Goal: Task Accomplishment & Management: Manage account settings

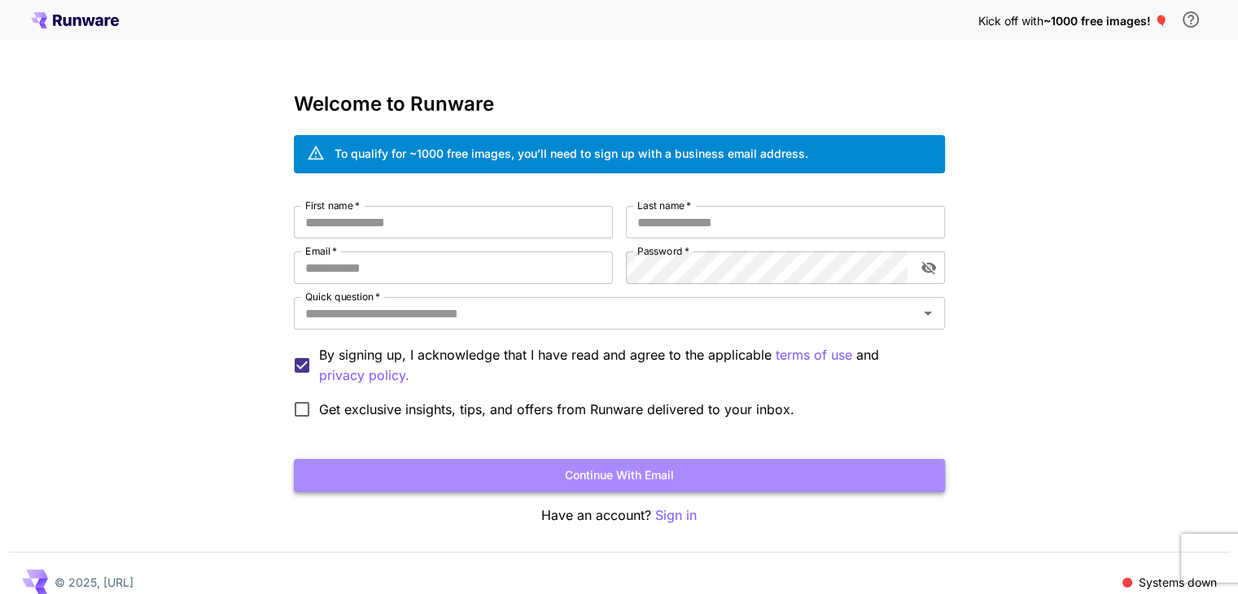
click at [646, 483] on button "Continue with email" at bounding box center [619, 475] width 651 height 33
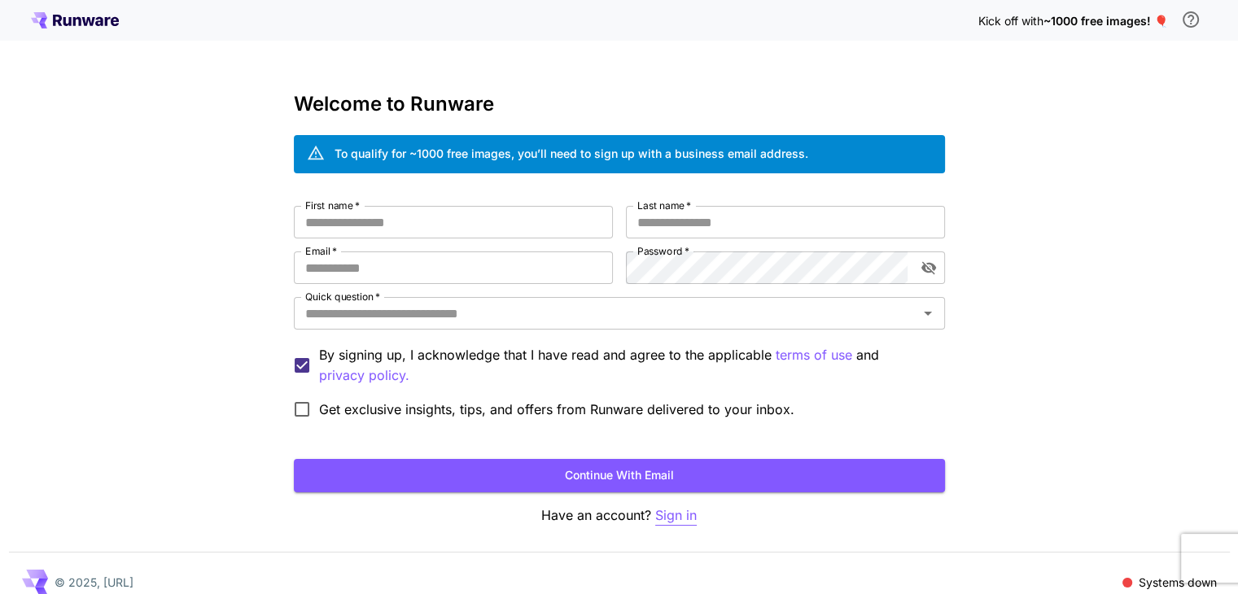
click at [680, 522] on p "Sign in" at bounding box center [676, 516] width 42 height 20
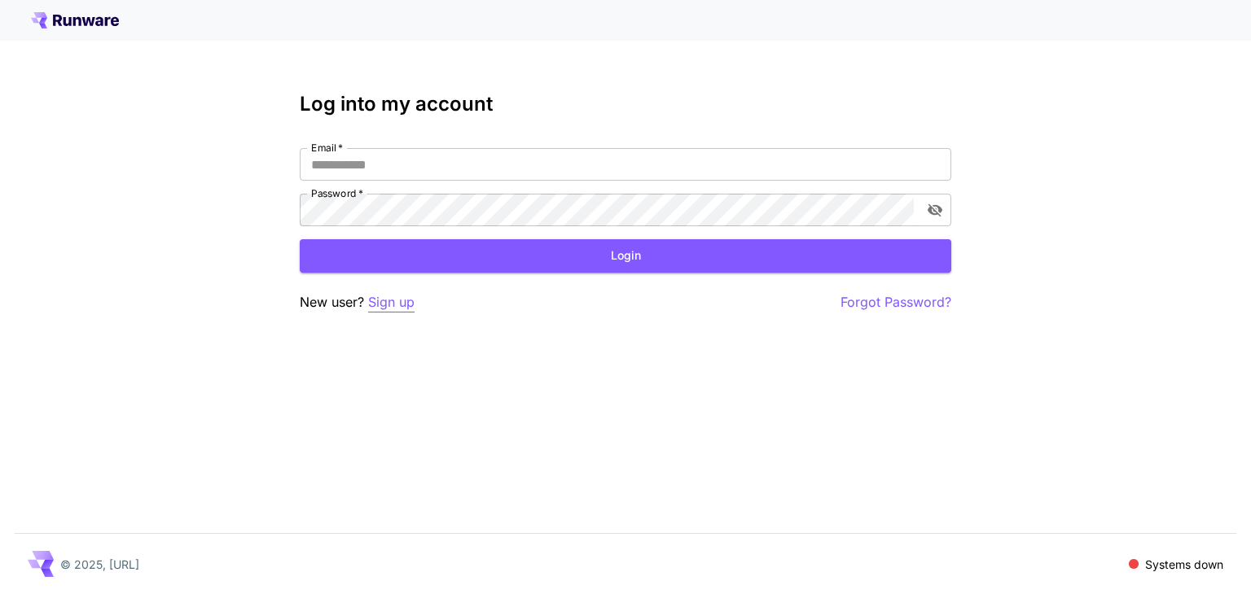
click at [391, 304] on p "Sign up" at bounding box center [391, 302] width 46 height 20
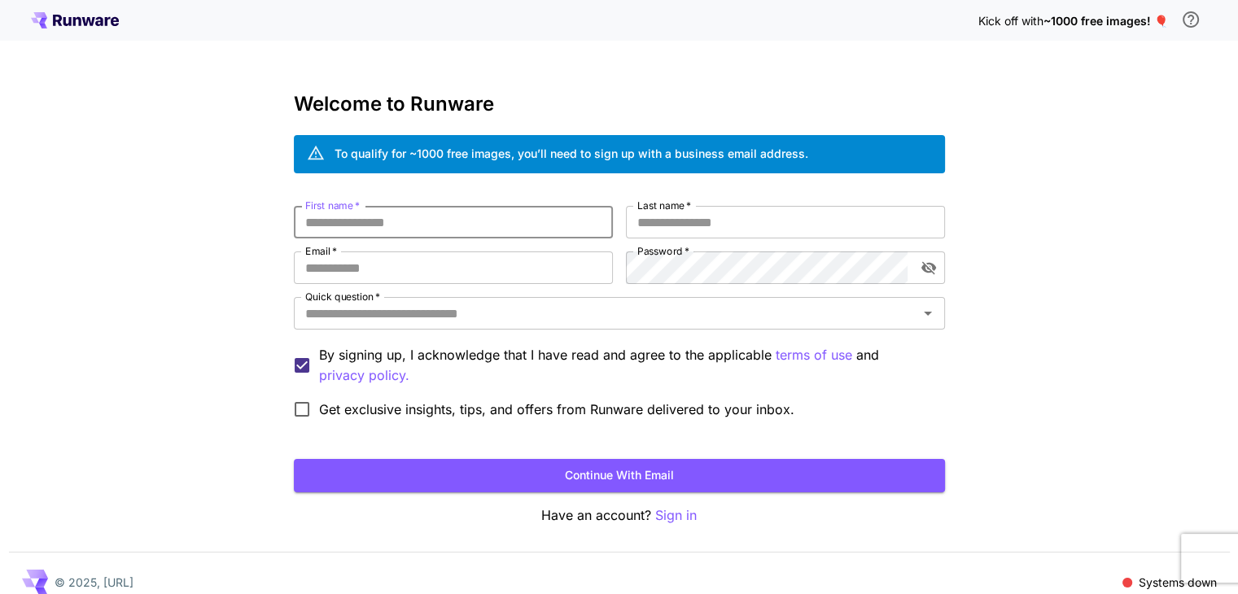
click at [395, 219] on input "First name   *" at bounding box center [453, 222] width 319 height 33
type input "******"
click at [294, 459] on button "Continue with email" at bounding box center [619, 475] width 651 height 33
type input "*"
click at [535, 266] on input "Email   *" at bounding box center [453, 268] width 319 height 33
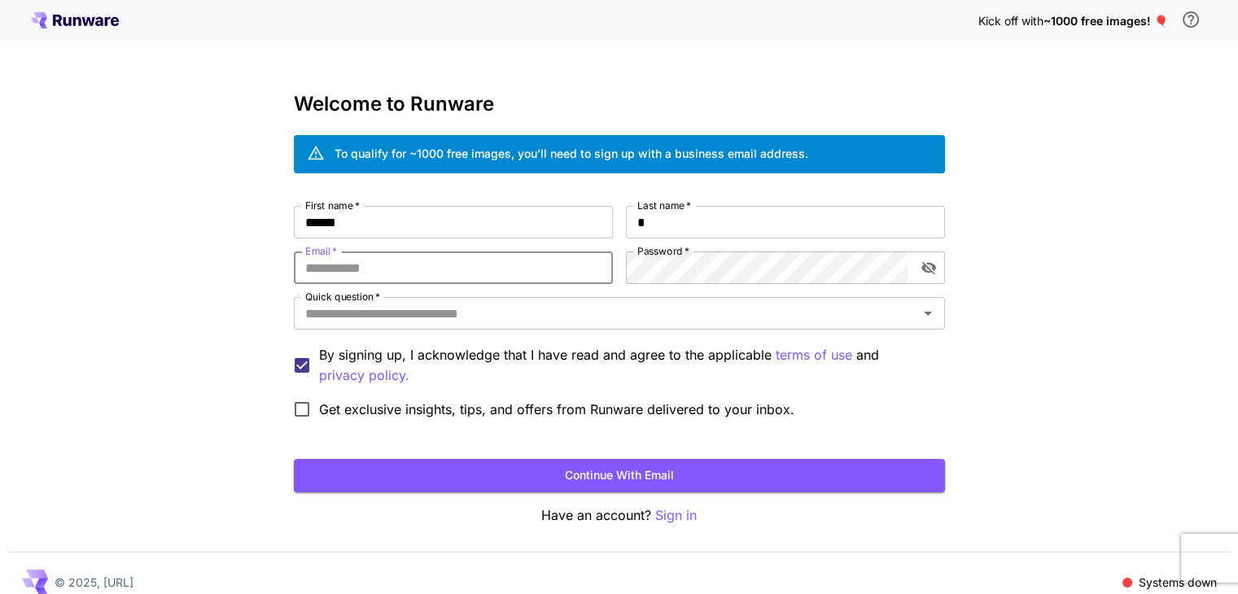
drag, startPoint x: 429, startPoint y: 282, endPoint x: 437, endPoint y: 268, distance: 16.1
click at [437, 268] on input "Email   *" at bounding box center [453, 268] width 319 height 33
type input "*"
click at [373, 269] on input "Email   *" at bounding box center [453, 268] width 319 height 33
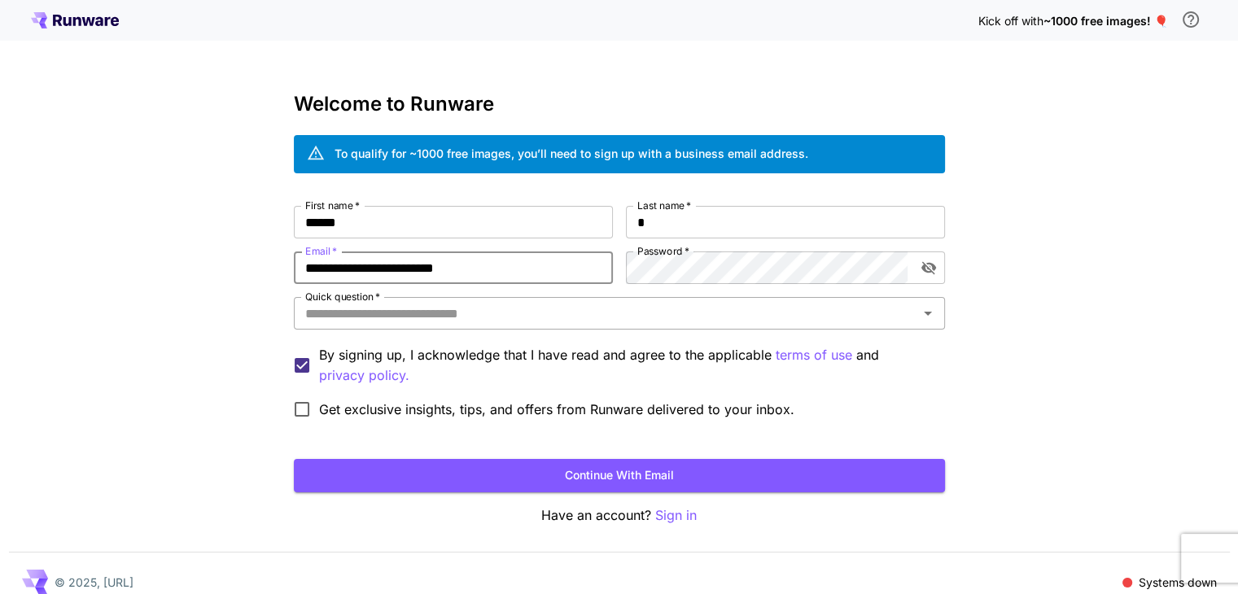
type input "**********"
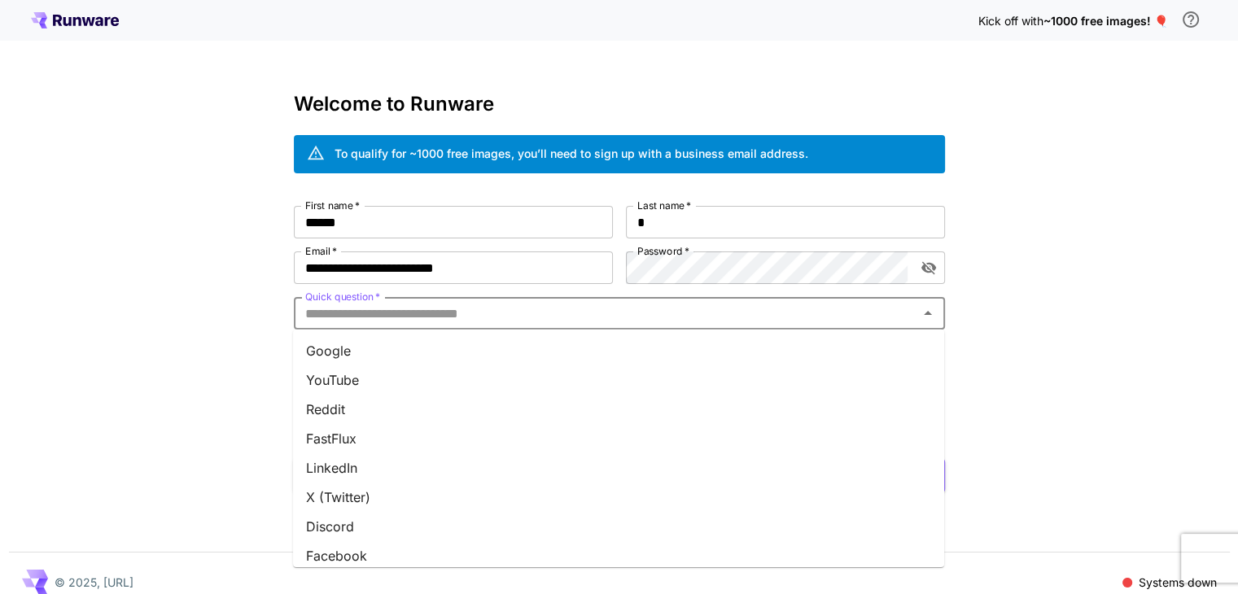
click at [528, 317] on input "Quick question   *" at bounding box center [606, 313] width 615 height 23
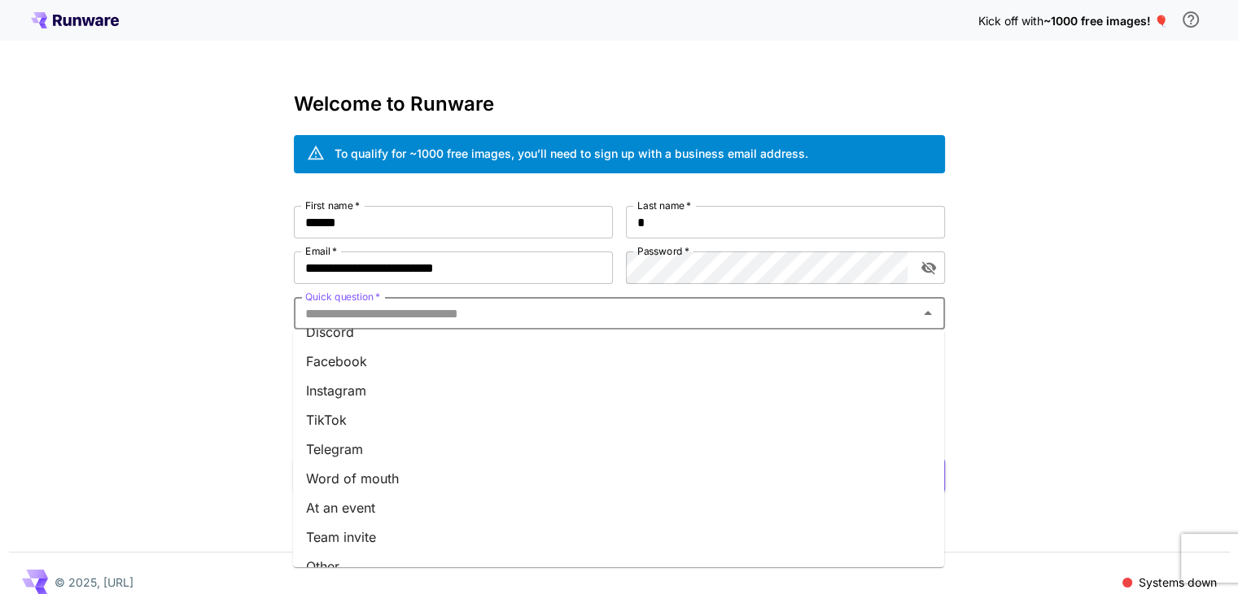
scroll to position [215, 0]
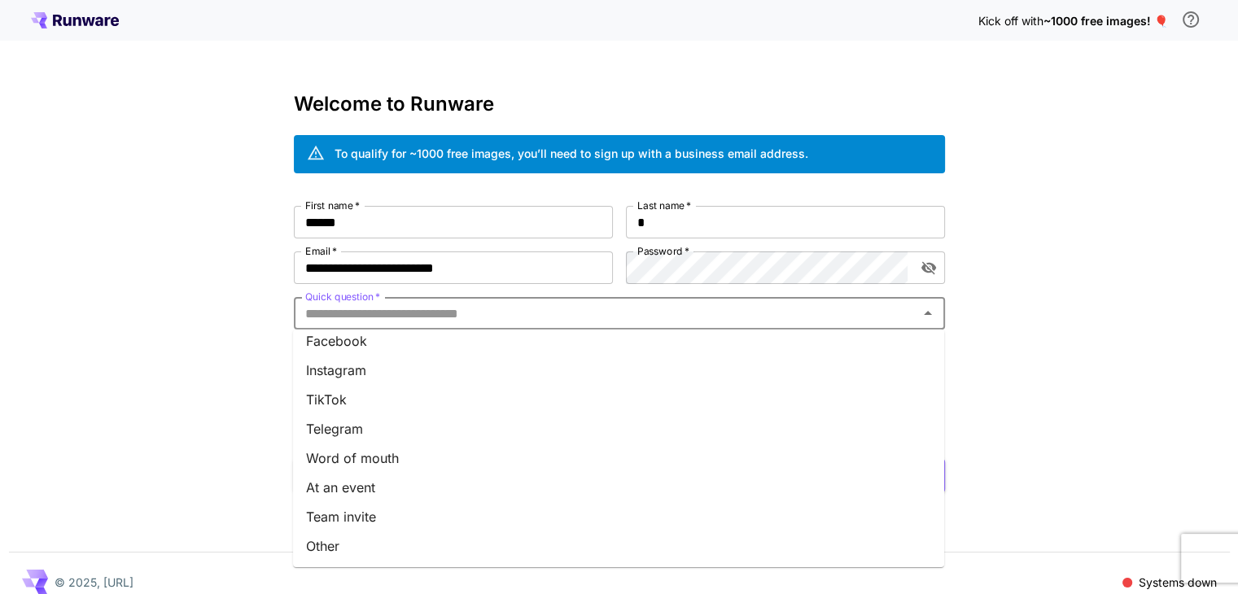
click at [341, 549] on li "Other" at bounding box center [618, 546] width 651 height 29
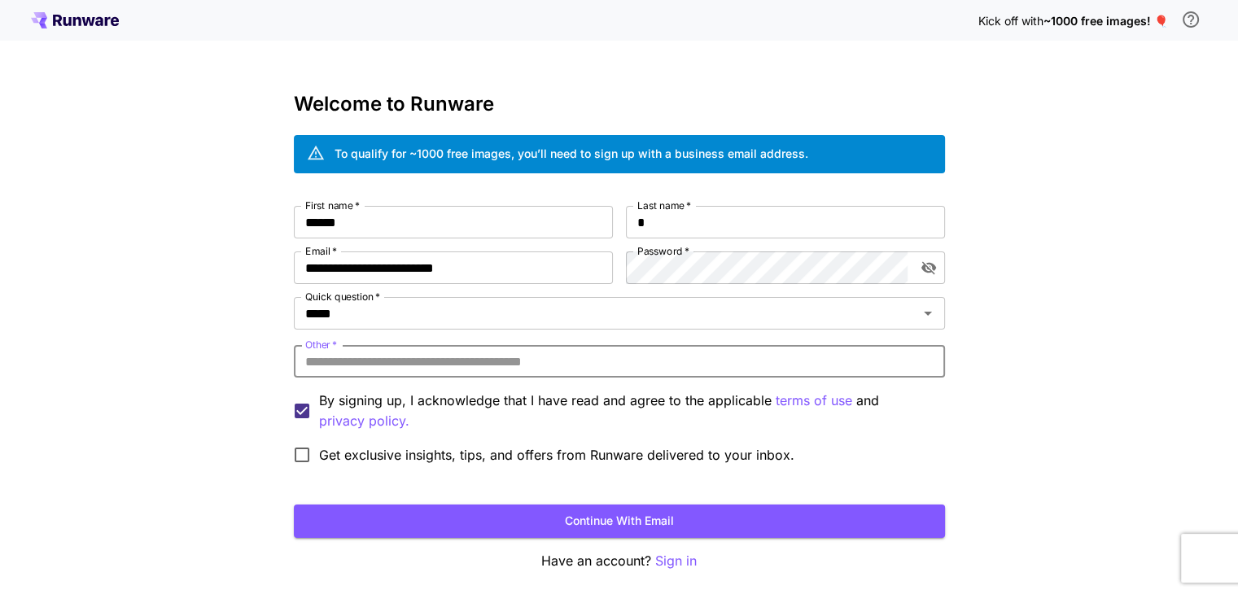
click at [479, 366] on input "Other   *" at bounding box center [619, 361] width 651 height 33
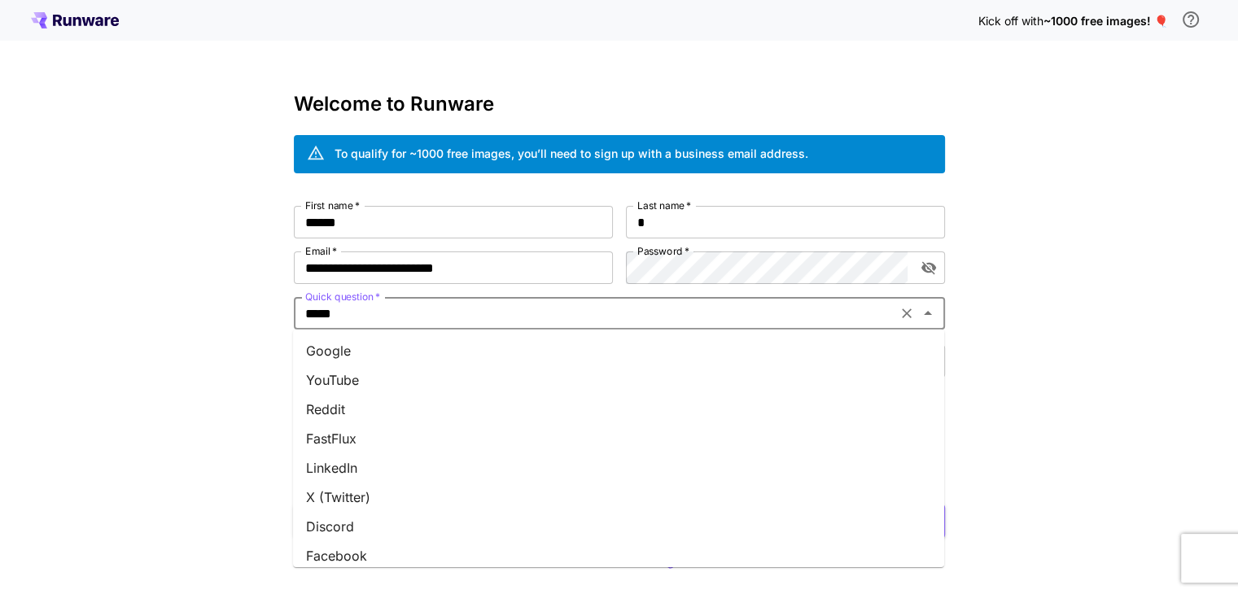
click at [505, 318] on input "*****" at bounding box center [596, 313] width 594 height 23
click at [401, 353] on li "Google" at bounding box center [618, 350] width 651 height 29
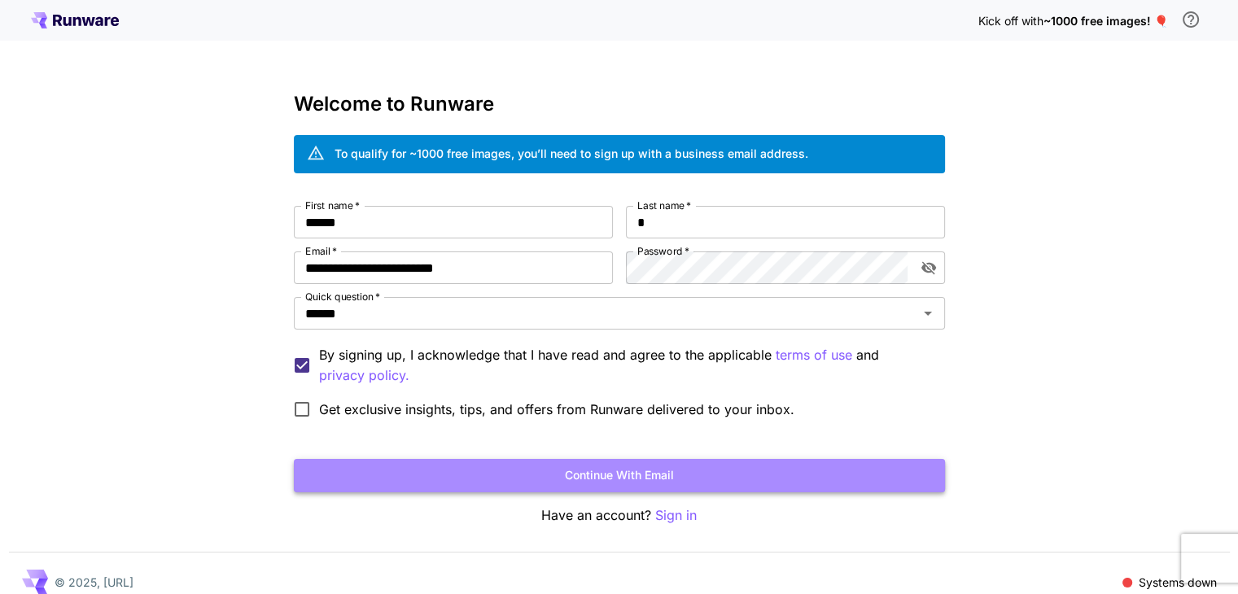
click at [723, 480] on button "Continue with email" at bounding box center [619, 475] width 651 height 33
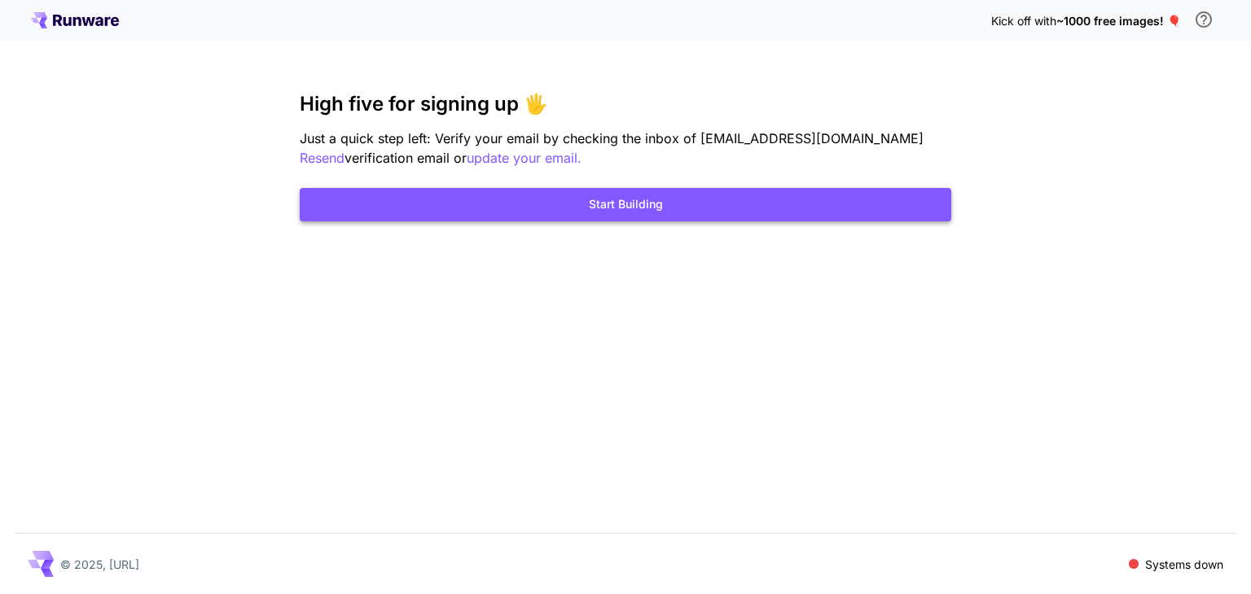
click at [618, 205] on button "Start Building" at bounding box center [625, 204] width 651 height 33
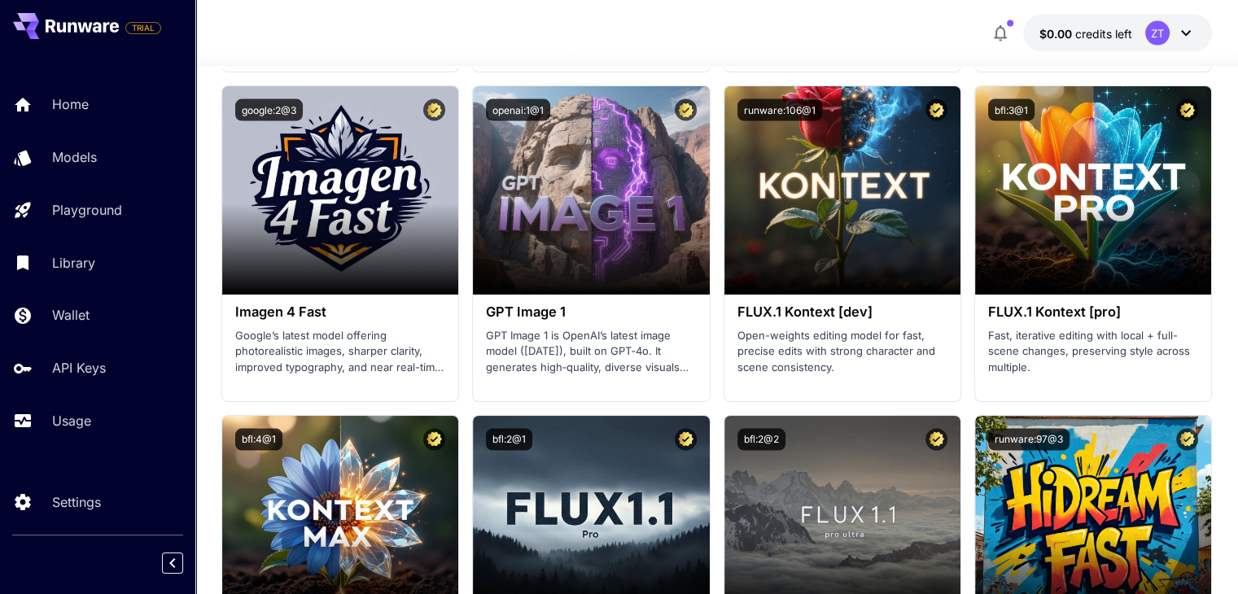
scroll to position [3210, 0]
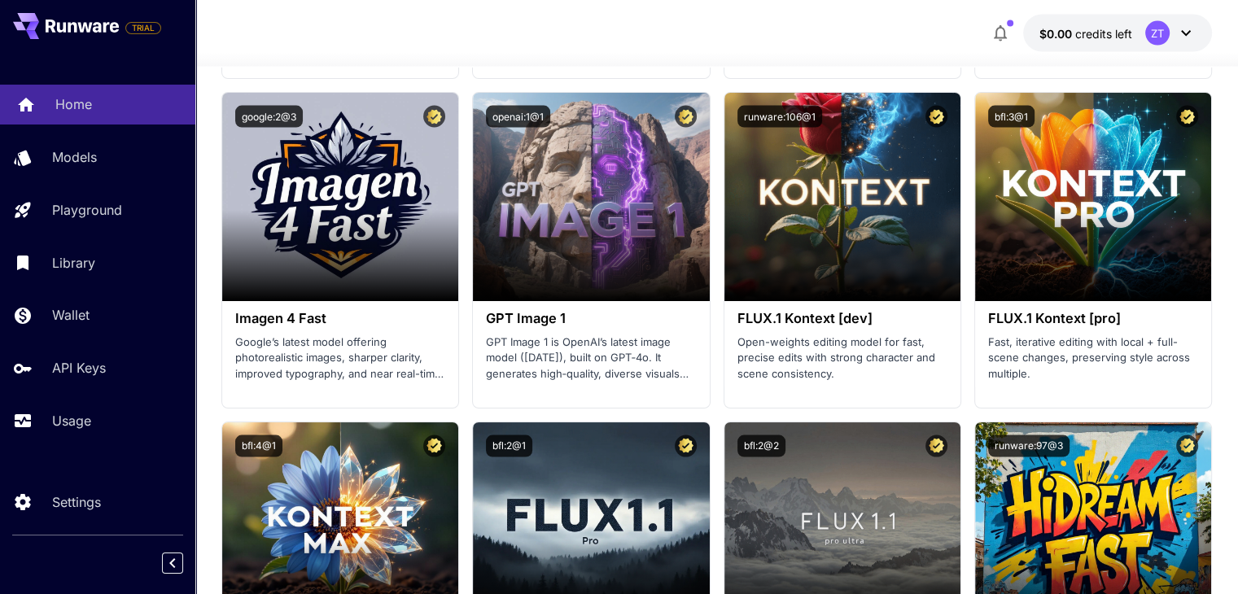
click at [49, 107] on link "Home" at bounding box center [97, 105] width 195 height 40
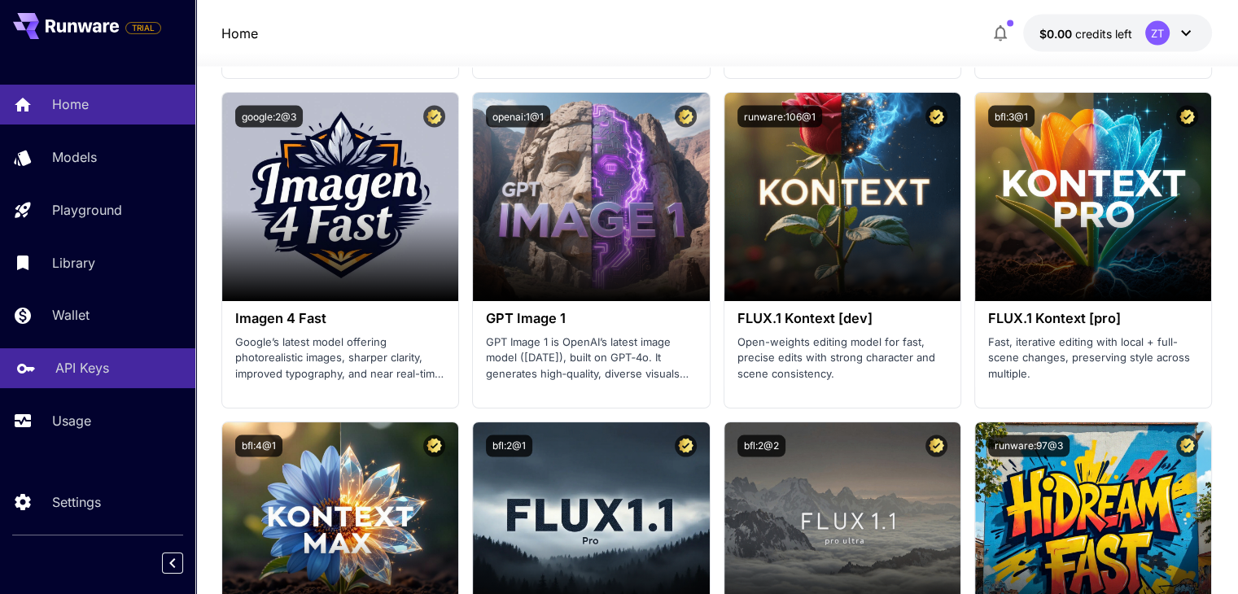
click at [137, 356] on link "API Keys" at bounding box center [97, 368] width 195 height 40
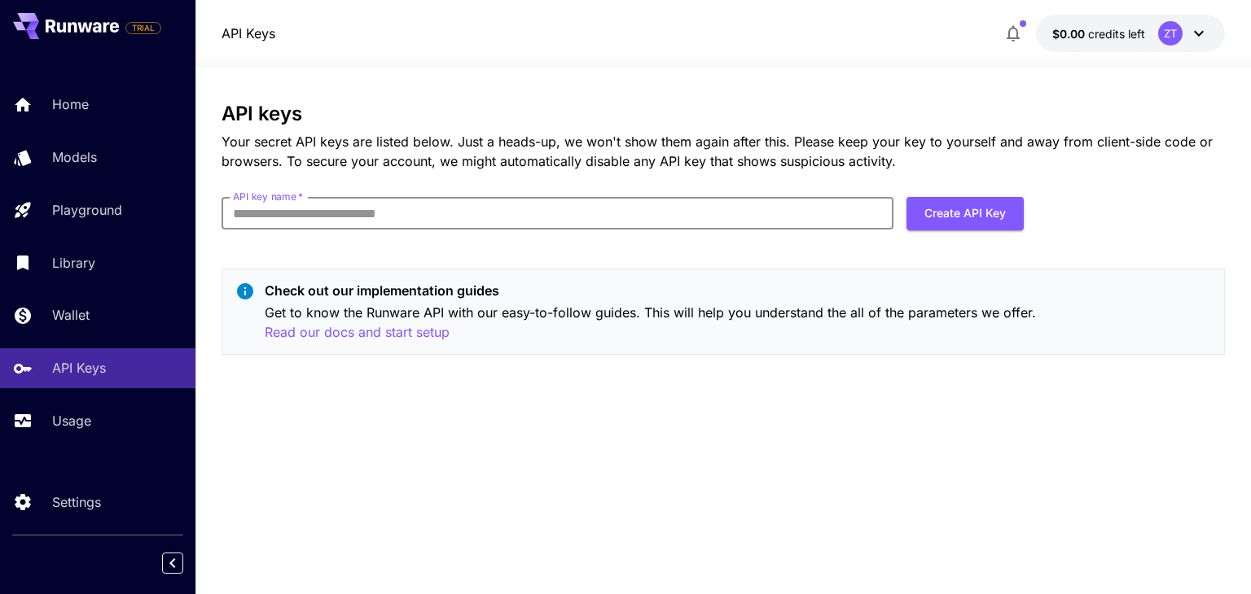
click at [304, 214] on input "API key name   *" at bounding box center [557, 213] width 672 height 33
click at [559, 398] on div "API keys Your secret API keys are listed below. Just a heads-up, we won't show …" at bounding box center [722, 331] width 1002 height 456
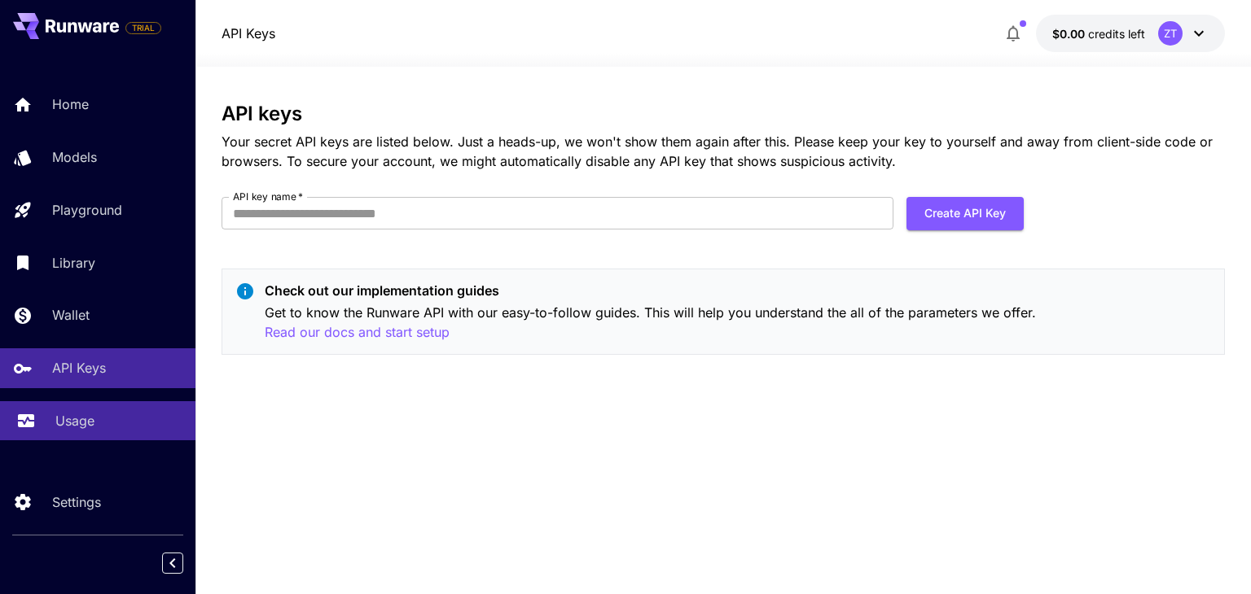
click at [54, 431] on link "Usage" at bounding box center [97, 421] width 195 height 40
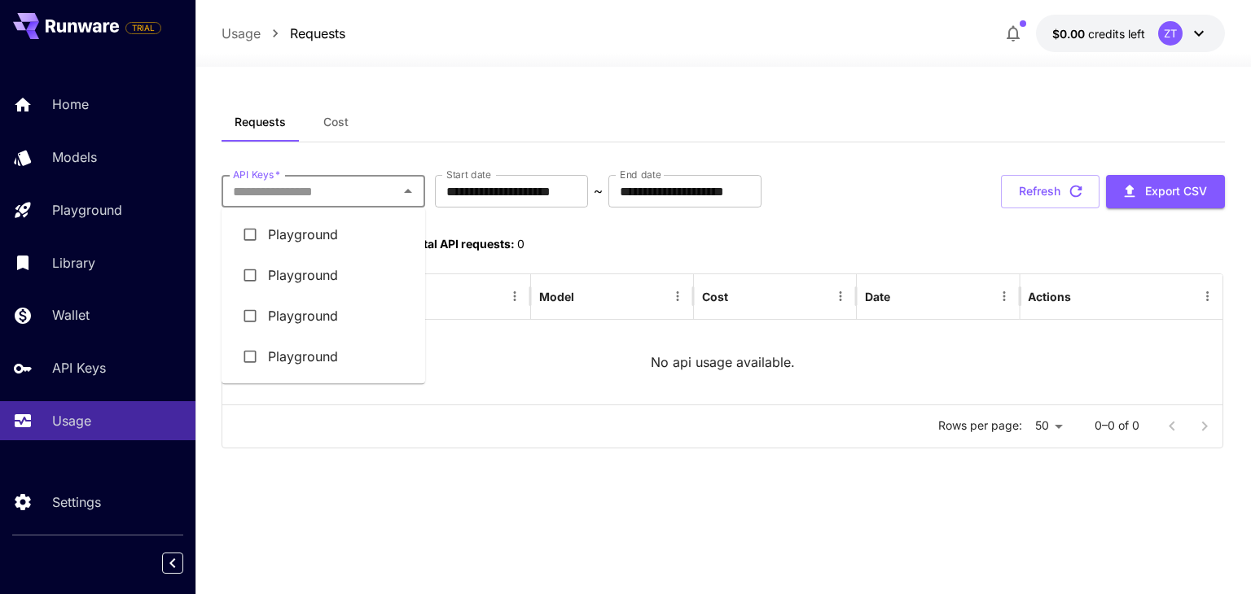
click at [329, 198] on input "API Keys   *" at bounding box center [309, 191] width 167 height 23
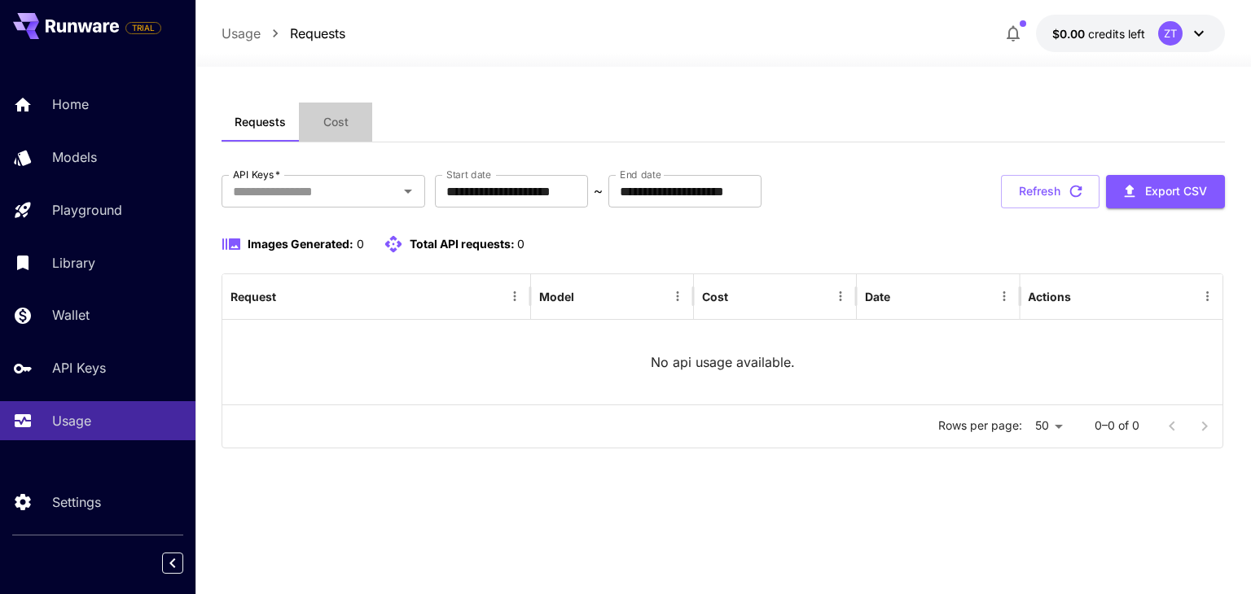
click at [338, 128] on span "Cost" at bounding box center [335, 122] width 25 height 15
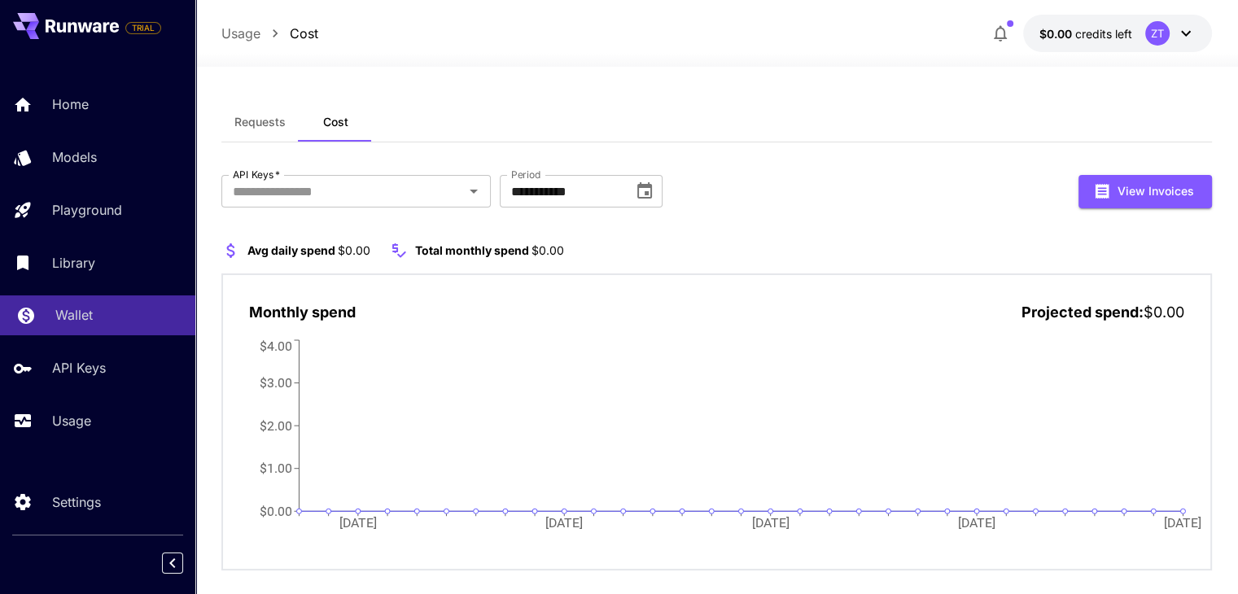
click at [107, 306] on link "Wallet" at bounding box center [97, 316] width 195 height 40
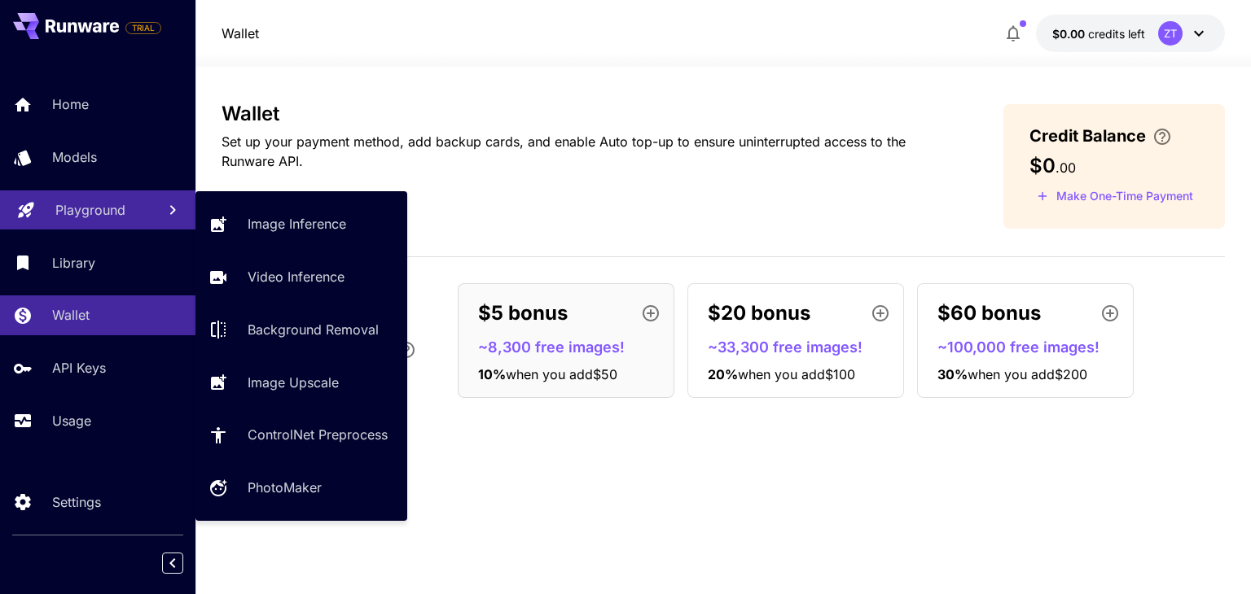
click at [173, 206] on icon at bounding box center [173, 210] width 20 height 20
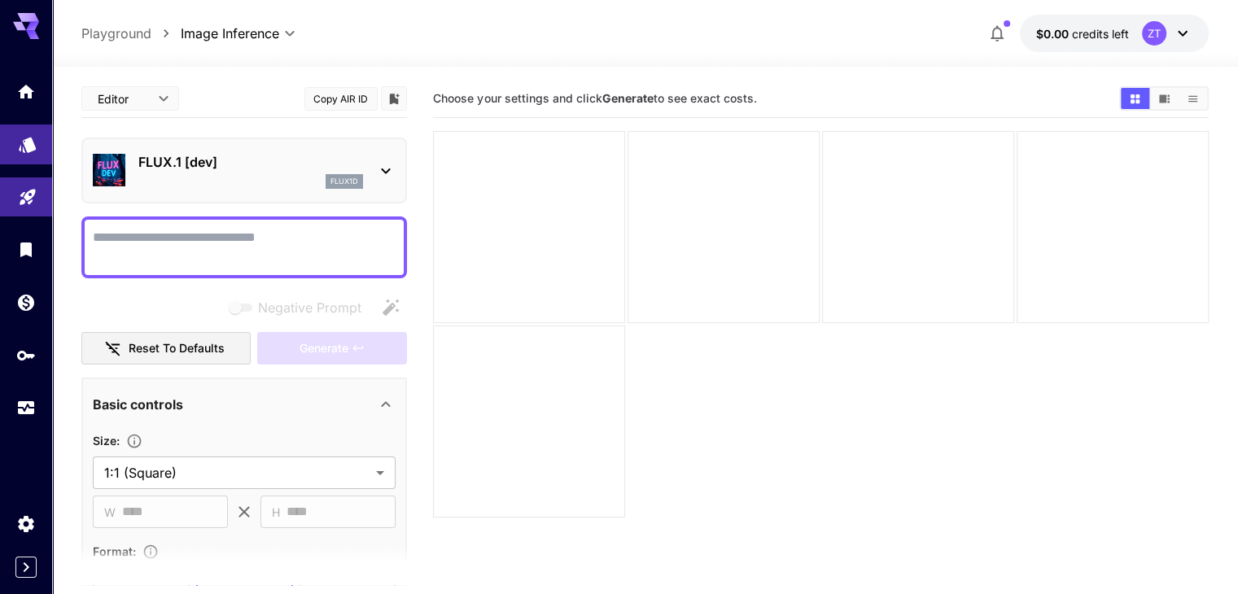
click at [21, 134] on icon "Models" at bounding box center [28, 139] width 20 height 20
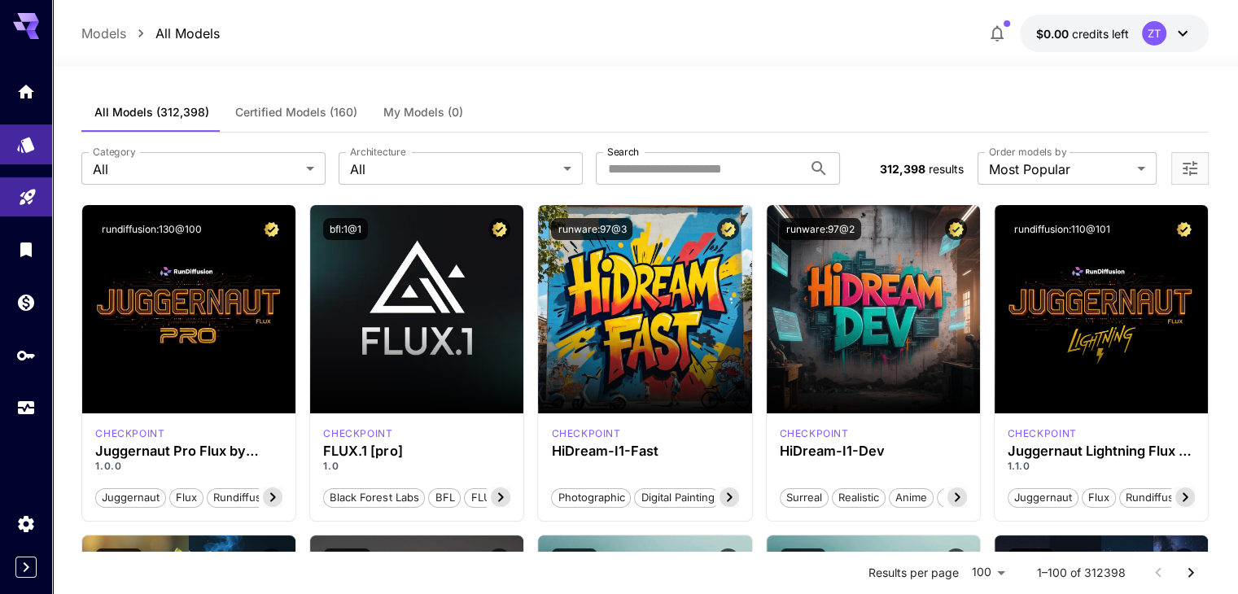
click at [20, 67] on div at bounding box center [26, 237] width 52 height 396
click at [38, 89] on link at bounding box center [26, 92] width 52 height 40
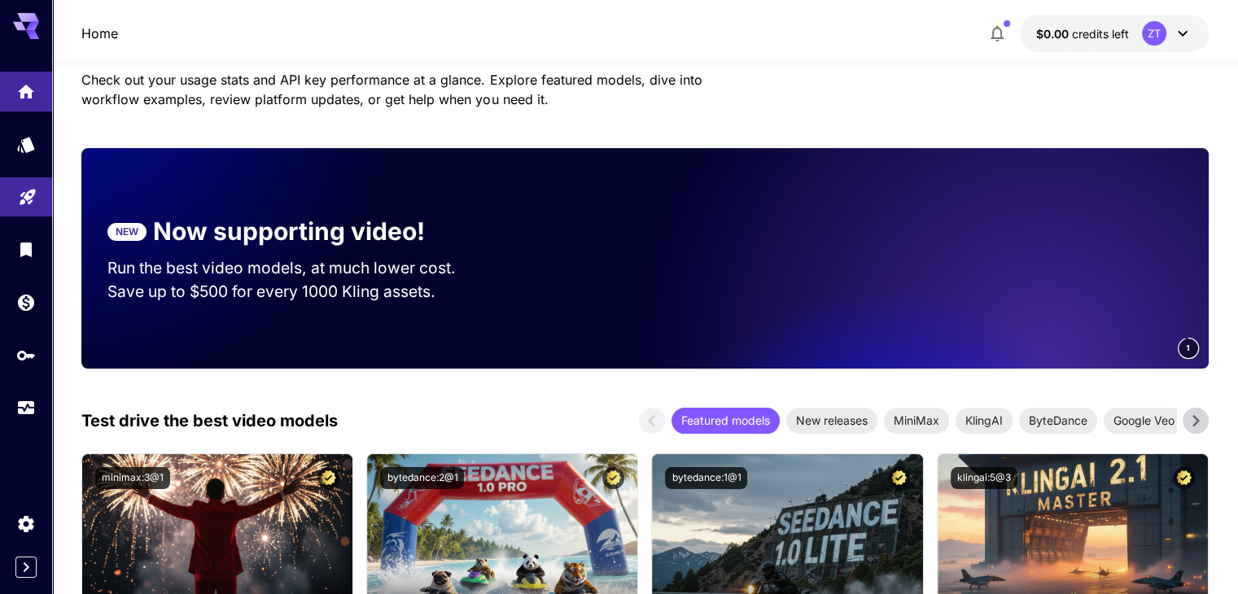
scroll to position [241, 0]
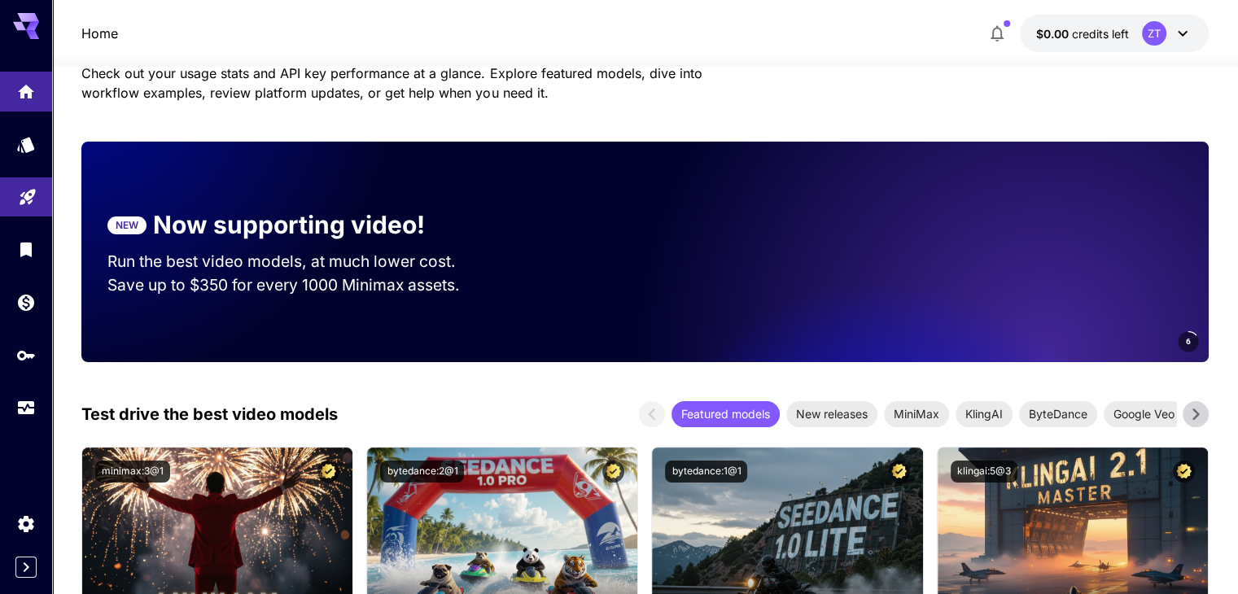
click at [963, 282] on video at bounding box center [981, 252] width 456 height 221
click at [1142, 407] on span "Google Veo" at bounding box center [1144, 413] width 81 height 17
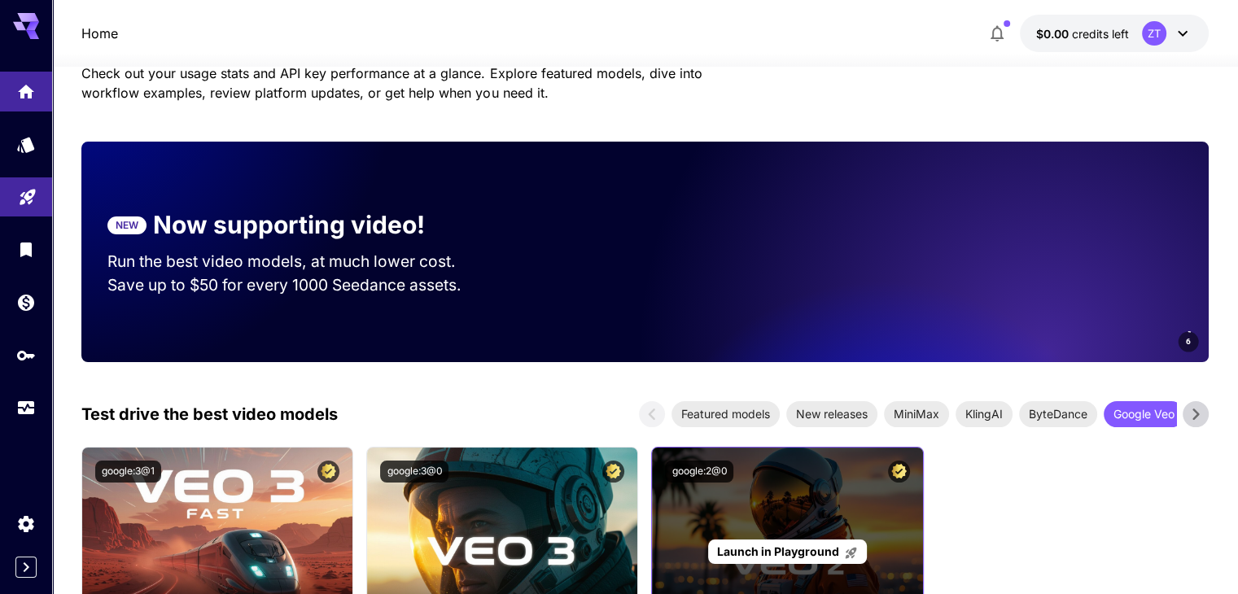
click at [704, 561] on div "Launch in Playground" at bounding box center [787, 552] width 270 height 208
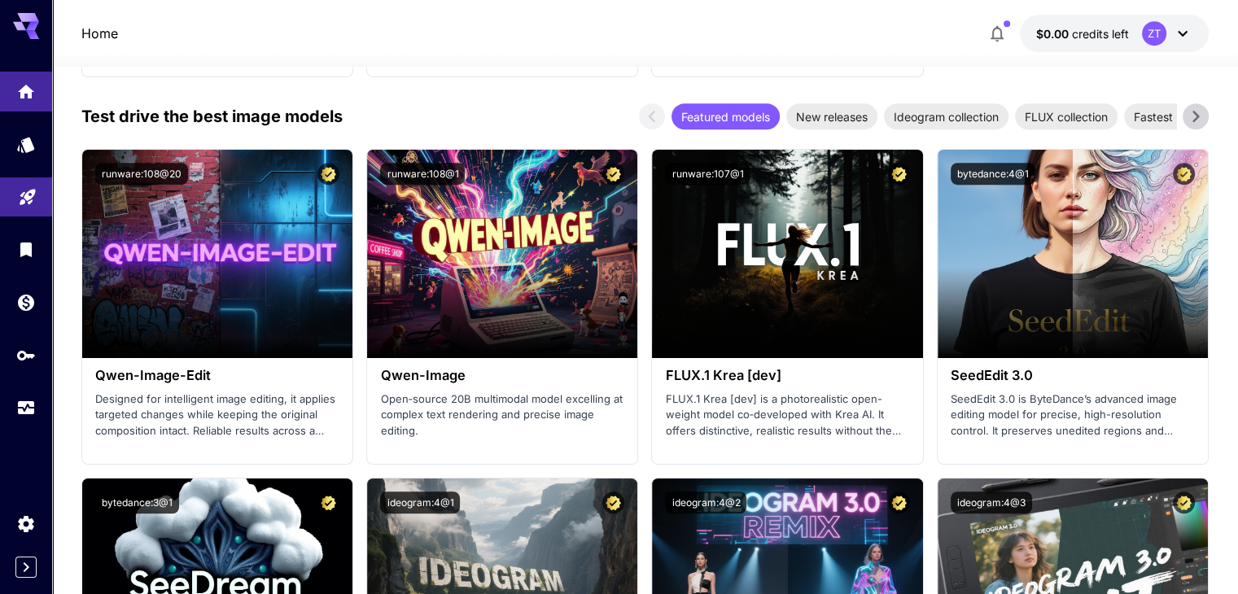
scroll to position [916, 0]
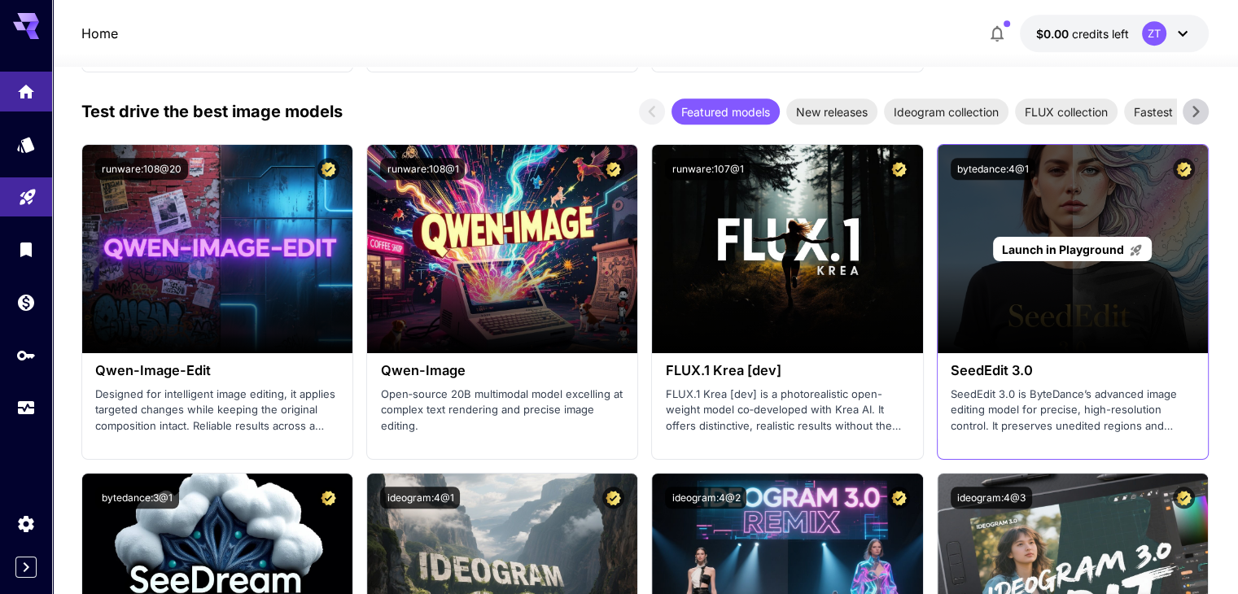
click at [1097, 237] on div "Launch in Playground" at bounding box center [1072, 249] width 159 height 25
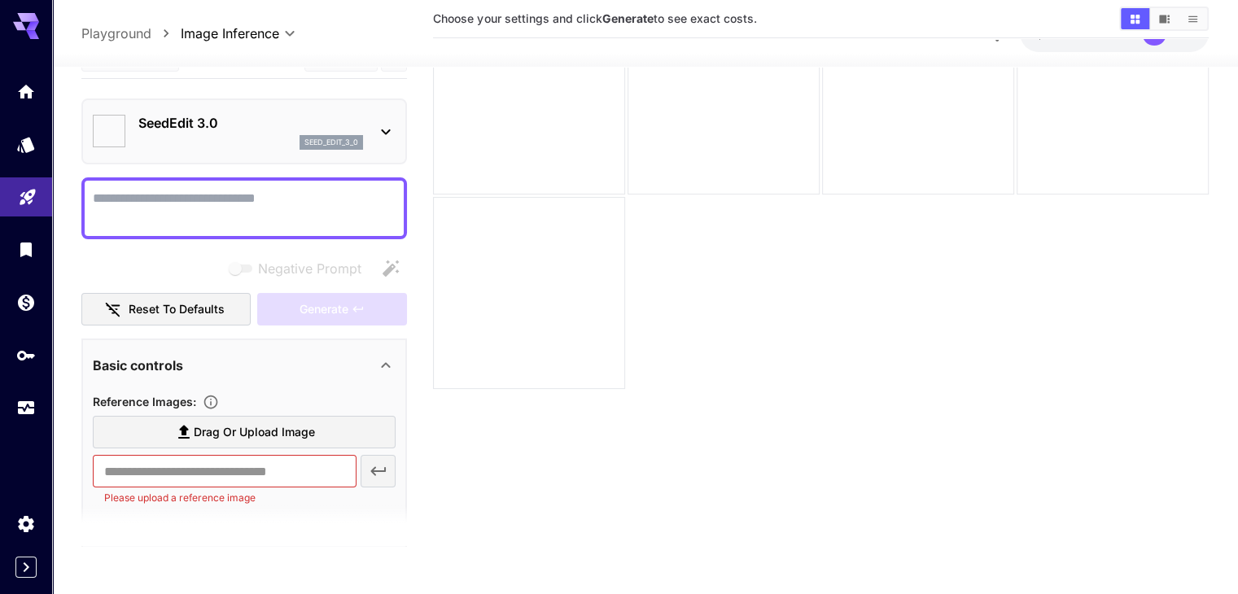
scroll to position [129, 0]
click at [18, 93] on icon "Home" at bounding box center [28, 87] width 20 height 20
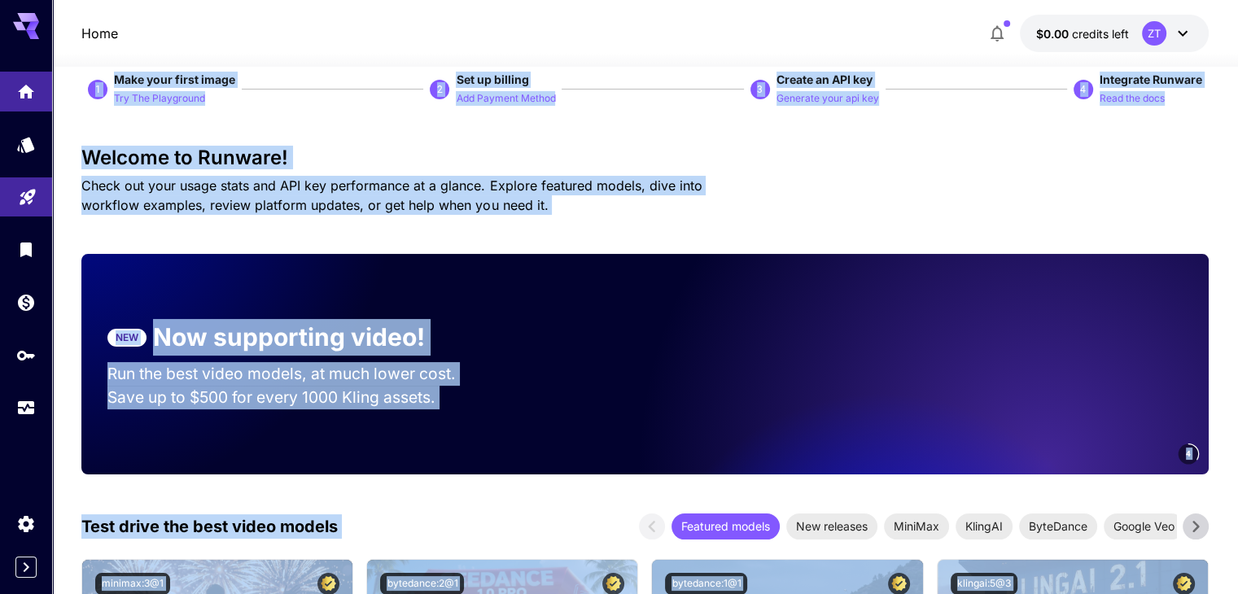
click at [694, 303] on div "4" at bounding box center [867, 364] width 682 height 221
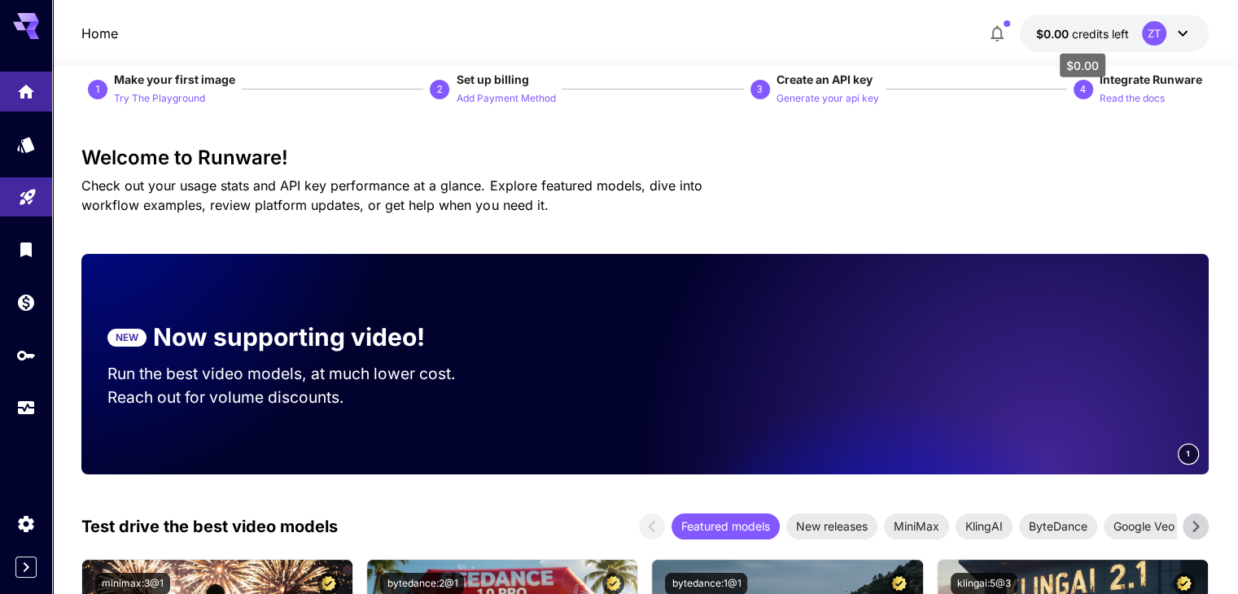
click at [1091, 28] on span "credits left" at bounding box center [1100, 34] width 57 height 14
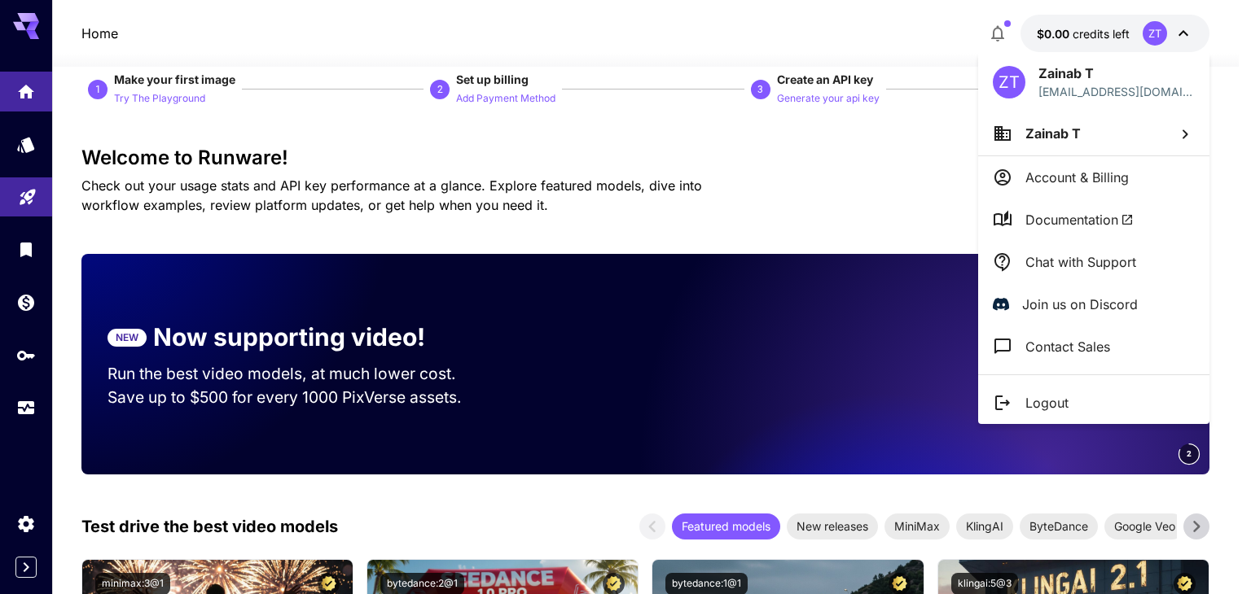
click at [752, 339] on div at bounding box center [625, 297] width 1251 height 594
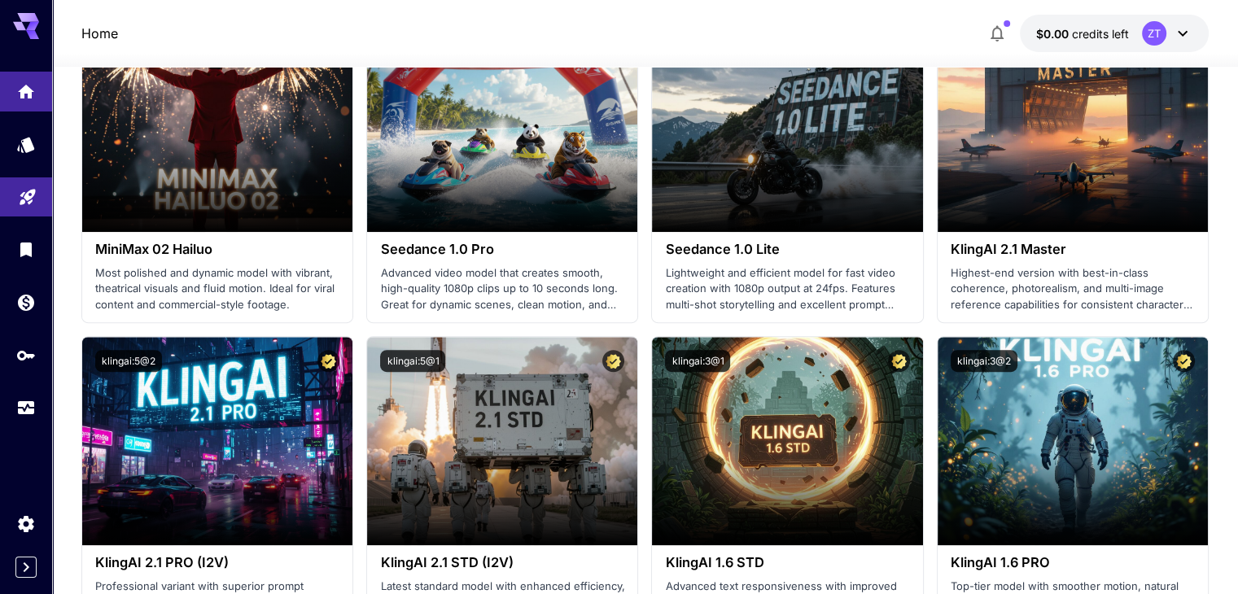
scroll to position [659, 0]
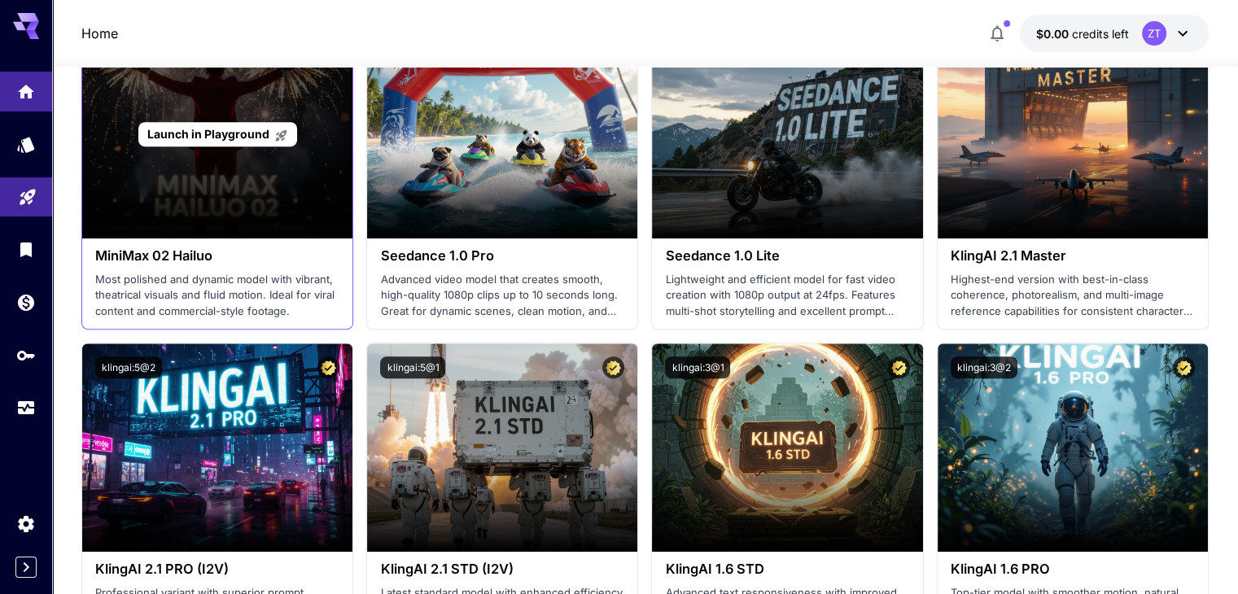
click at [309, 193] on div "Launch in Playground" at bounding box center [217, 134] width 270 height 208
click at [331, 162] on div "Launch in Playground" at bounding box center [217, 134] width 270 height 208
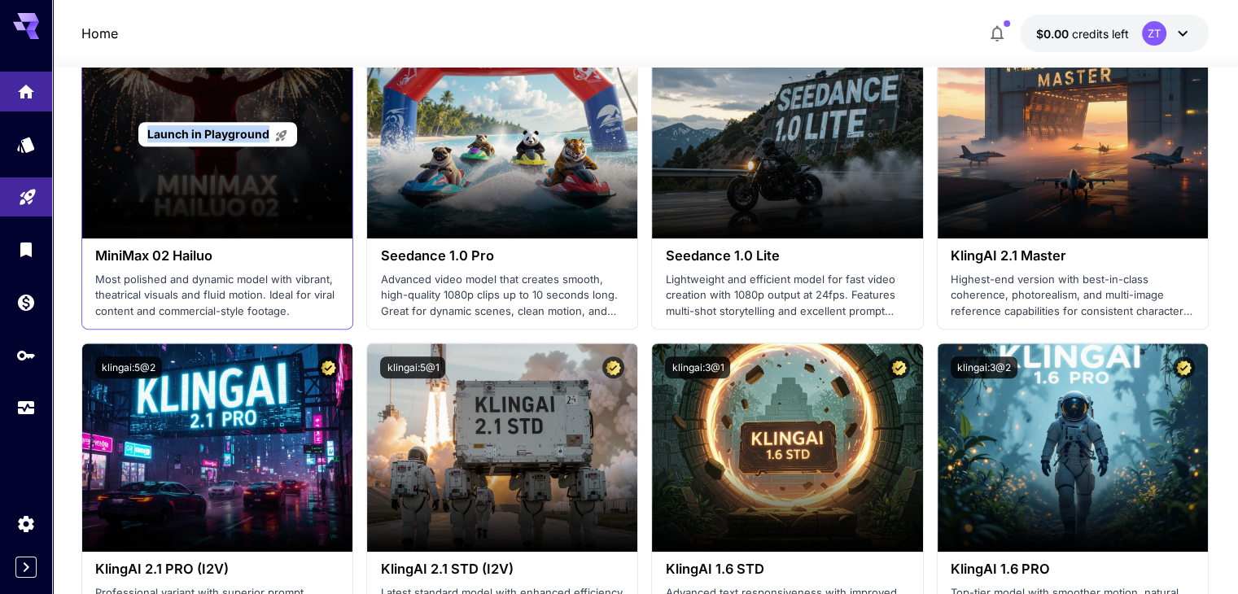
click at [331, 162] on div "Launch in Playground" at bounding box center [217, 134] width 270 height 208
click at [242, 209] on div "Launch in Playground" at bounding box center [217, 134] width 270 height 208
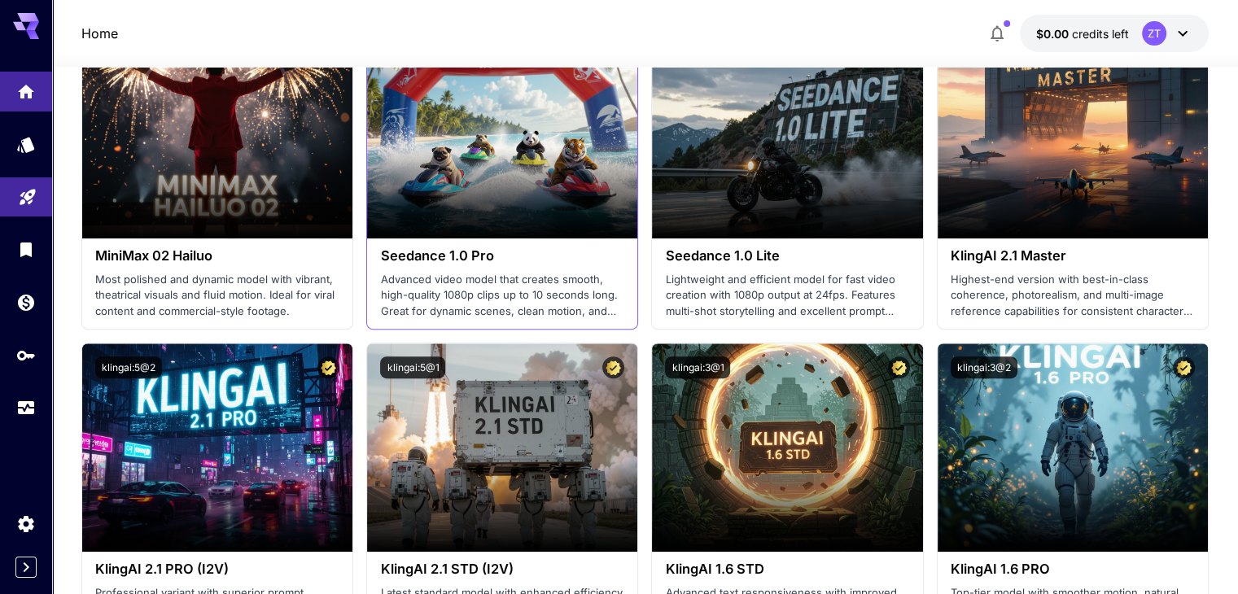
click at [568, 248] on h3 "Seedance 1.0 Pro" at bounding box center [502, 255] width 244 height 15
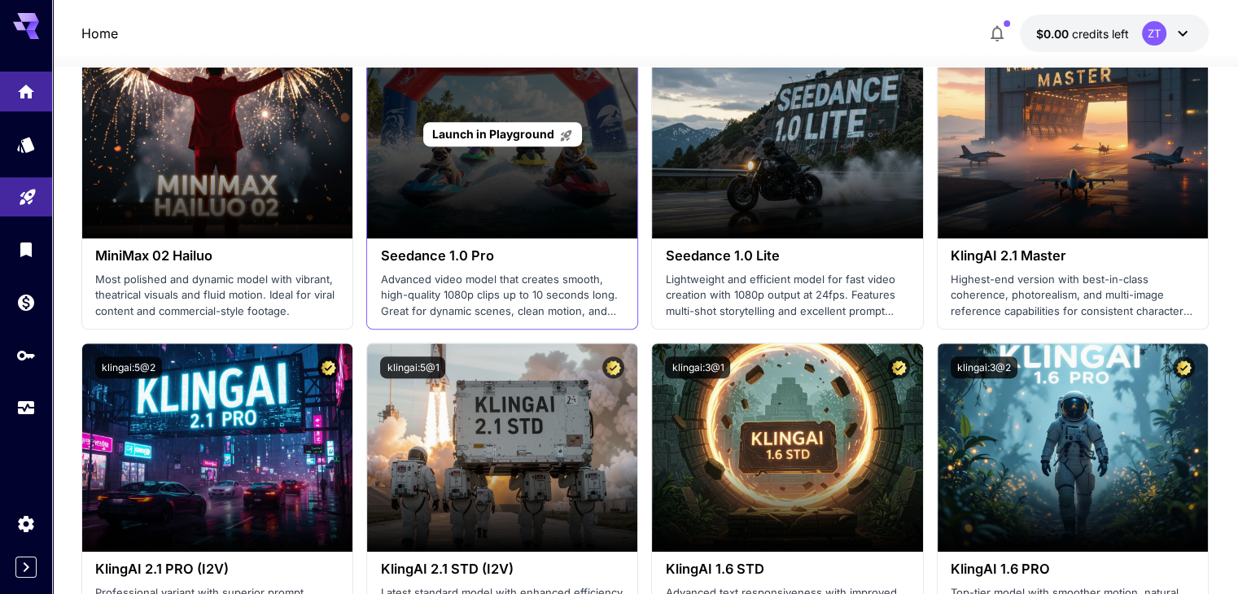
click at [563, 226] on div "Launch in Playground" at bounding box center [502, 134] width 270 height 208
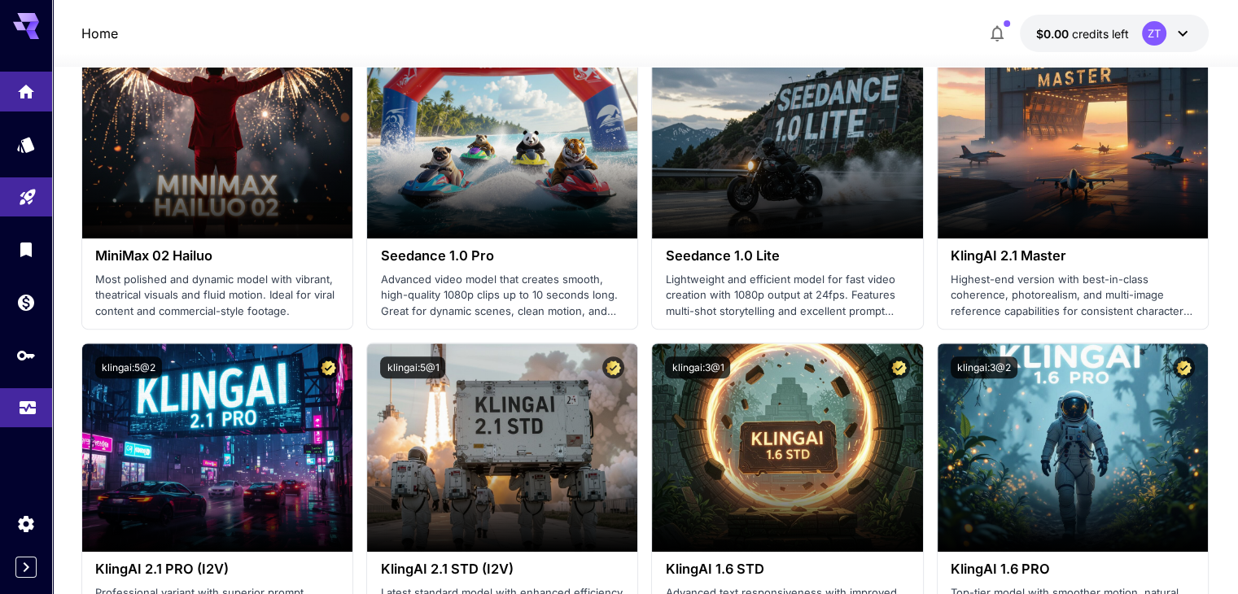
click at [11, 419] on link at bounding box center [26, 408] width 52 height 40
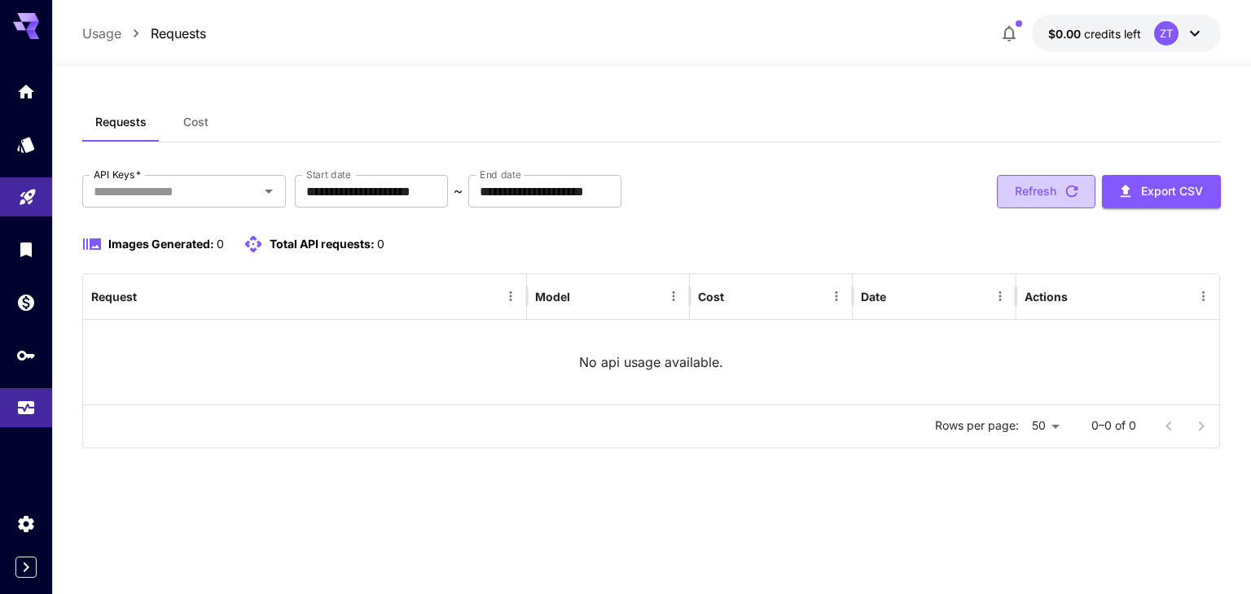
click at [1062, 187] on icon "button" at bounding box center [1071, 191] width 18 height 18
click at [22, 375] on link at bounding box center [26, 355] width 52 height 40
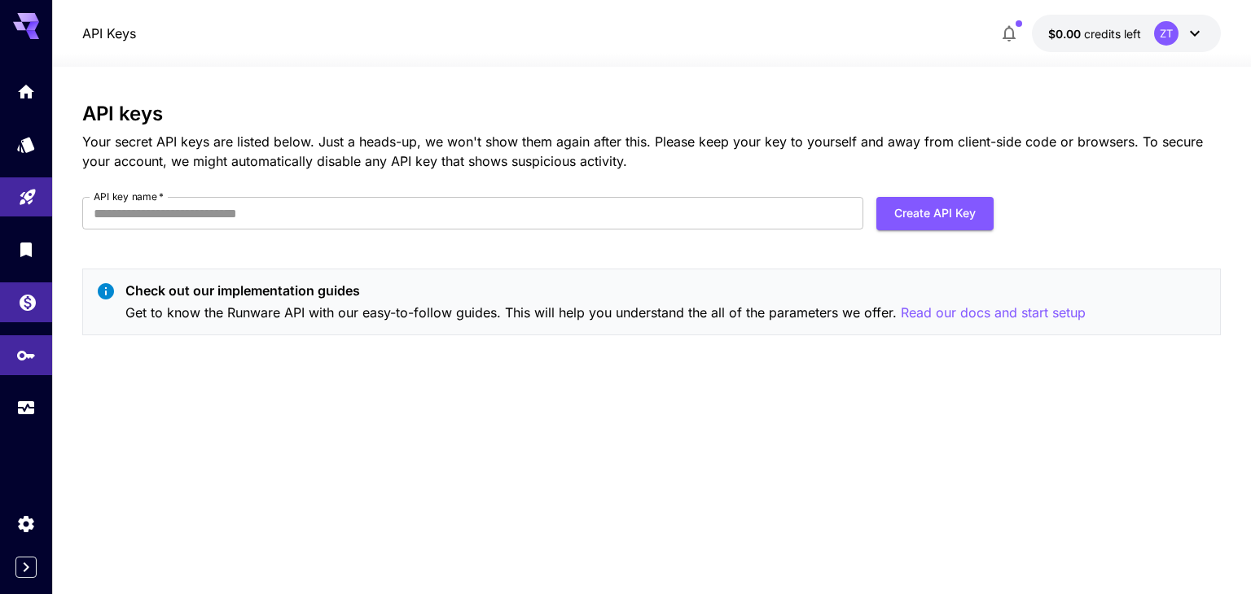
click at [20, 315] on link at bounding box center [26, 303] width 52 height 40
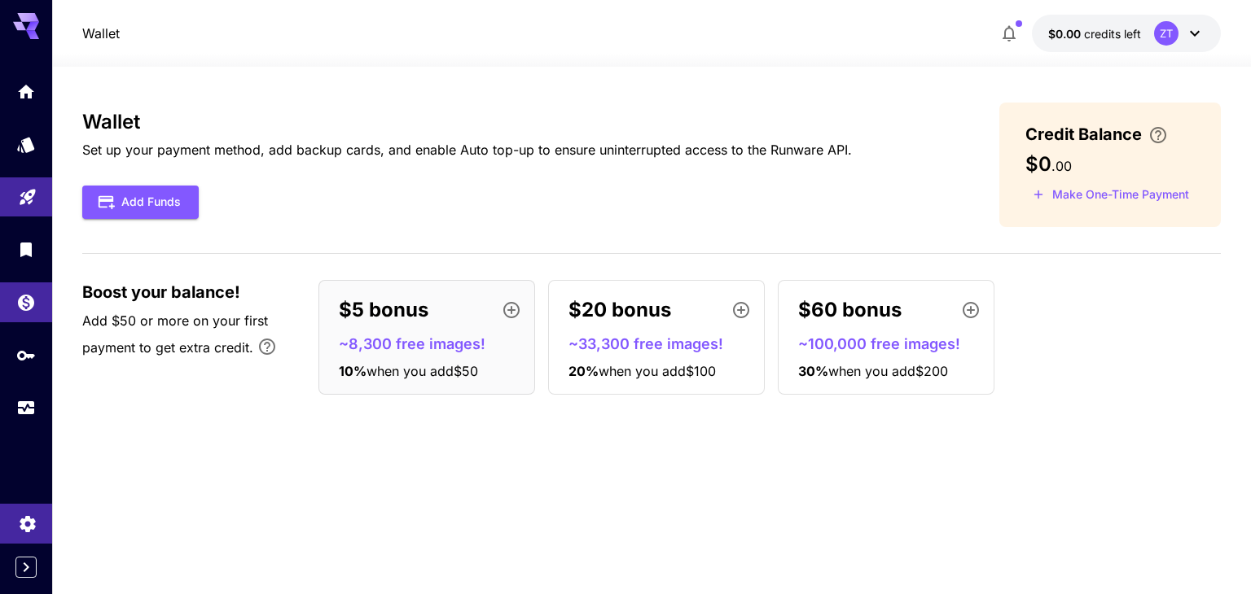
click at [26, 509] on link at bounding box center [26, 524] width 52 height 40
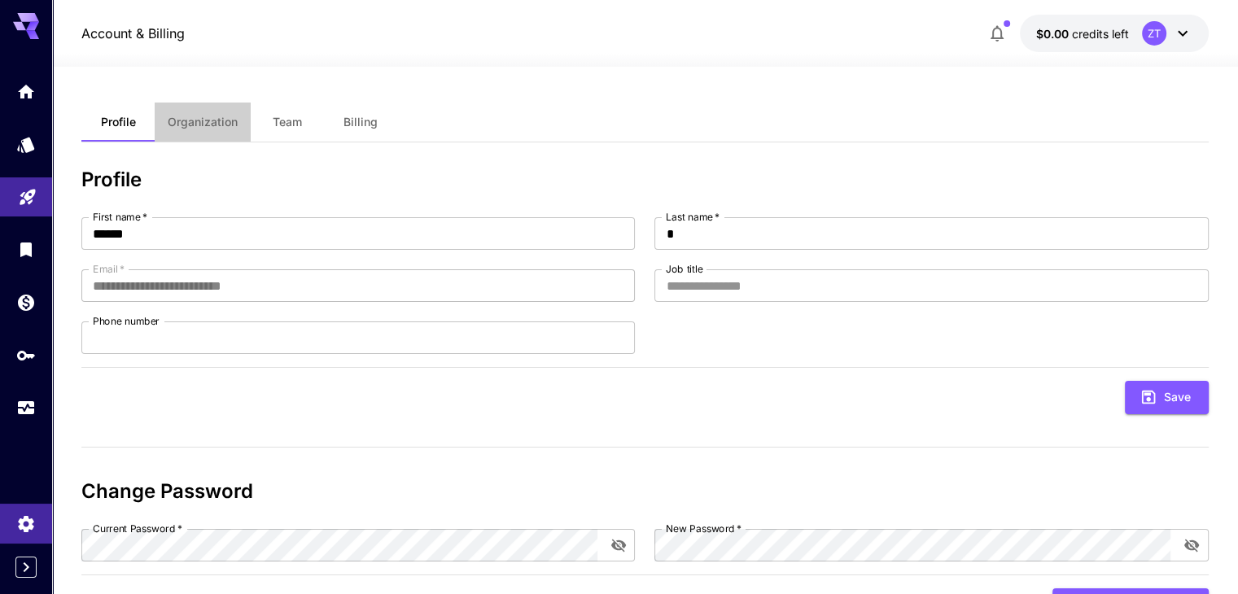
click at [221, 118] on span "Organization" at bounding box center [203, 122] width 70 height 15
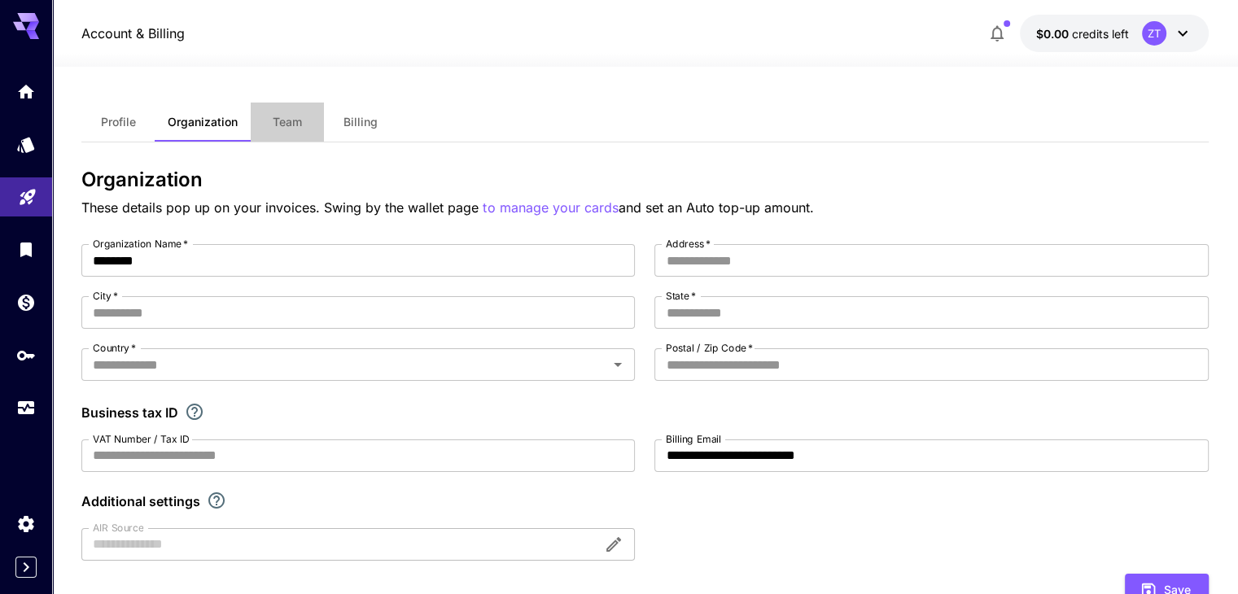
click at [291, 116] on span "Team" at bounding box center [287, 122] width 29 height 15
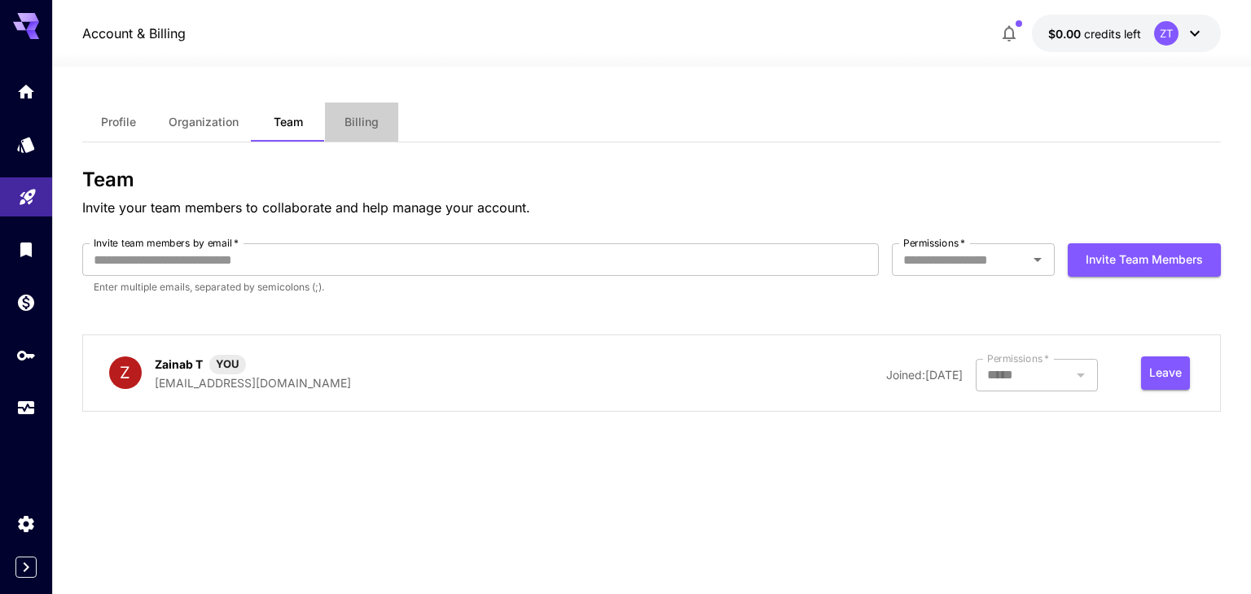
click at [380, 119] on button "Billing" at bounding box center [361, 122] width 73 height 39
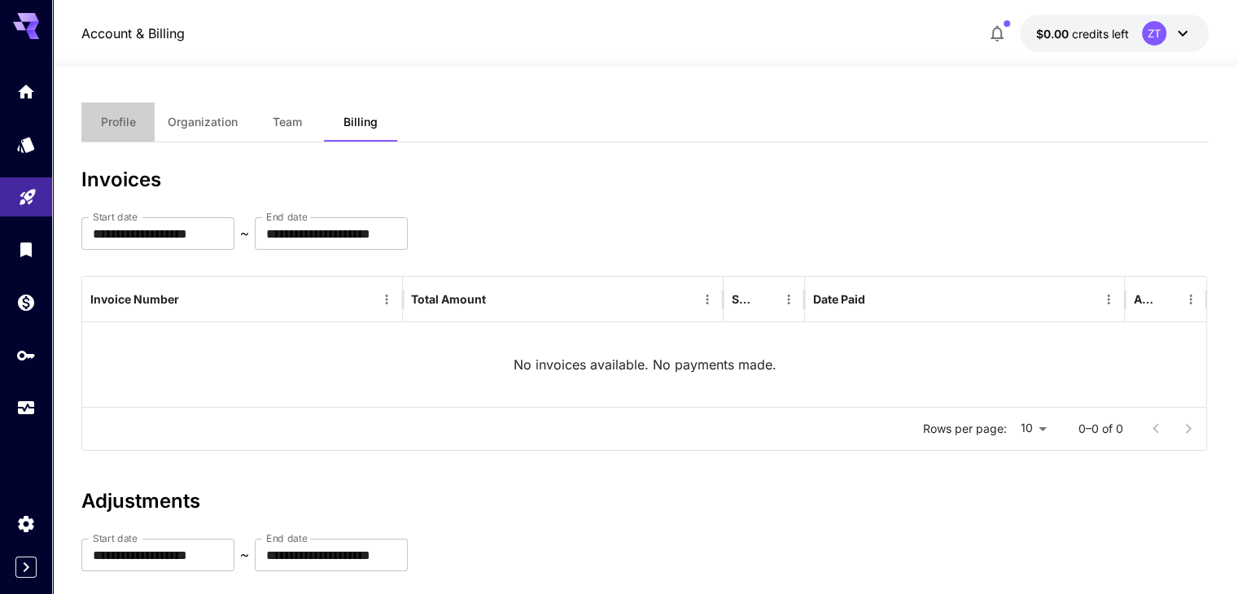
click at [116, 131] on button "Profile" at bounding box center [117, 122] width 73 height 39
